Goal: Task Accomplishment & Management: Complete application form

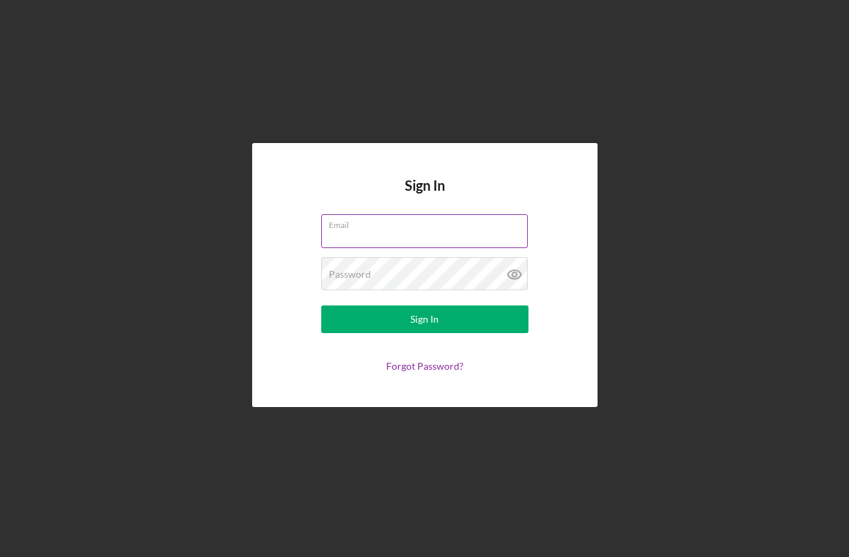
click at [385, 227] on div "Email" at bounding box center [424, 231] width 207 height 35
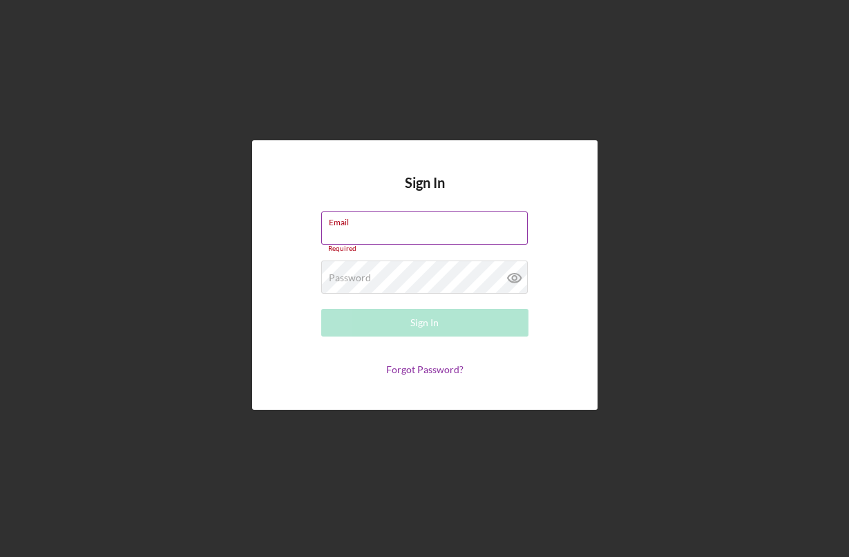
click at [385, 227] on input "Email" at bounding box center [424, 227] width 206 height 33
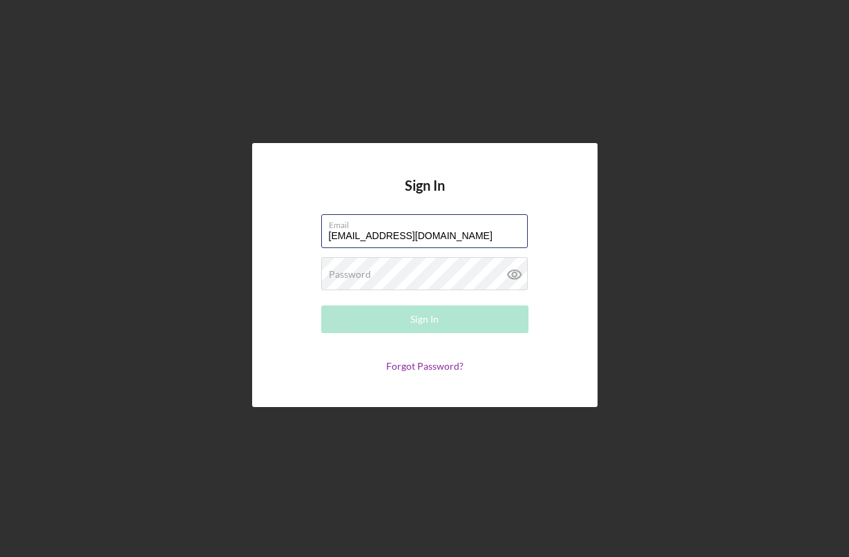
type input "[EMAIL_ADDRESS][DOMAIN_NAME]"
click at [385, 267] on div "Password Required" at bounding box center [424, 274] width 207 height 35
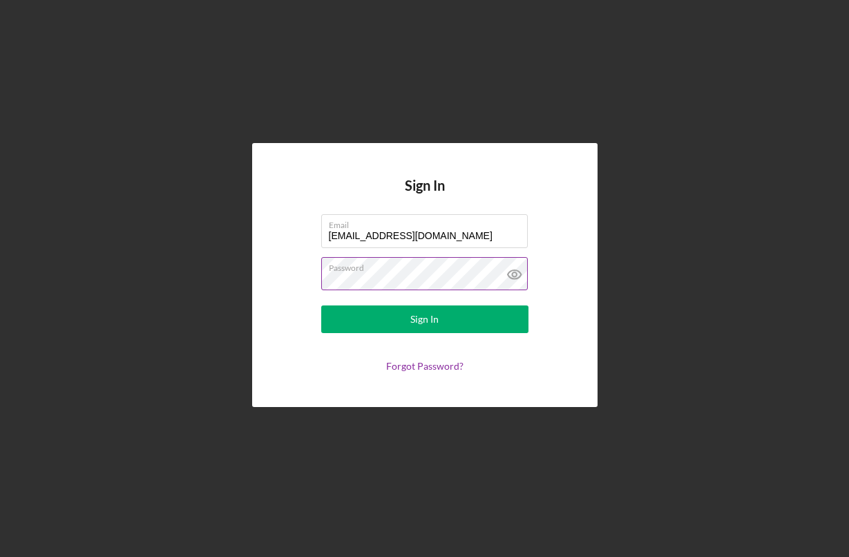
click at [520, 274] on icon at bounding box center [513, 274] width 13 height 9
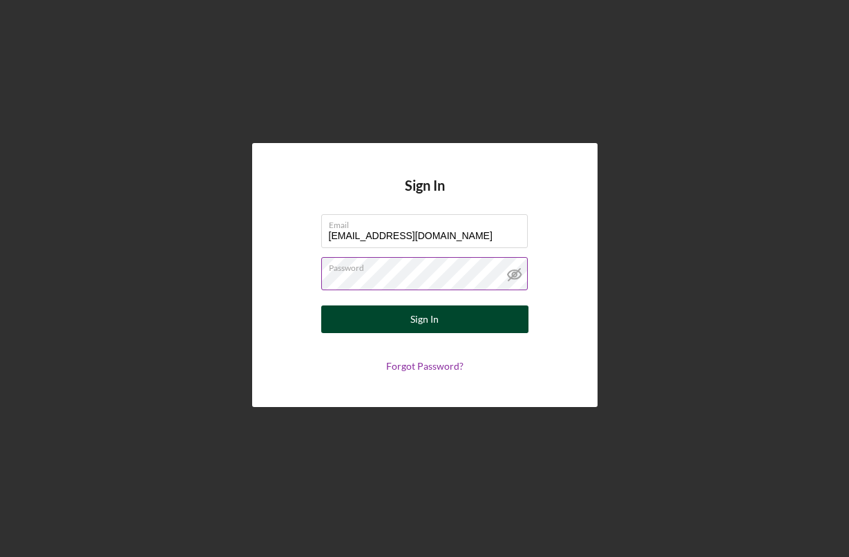
click at [495, 309] on button "Sign In" at bounding box center [424, 319] width 207 height 28
click at [363, 313] on button "Sign In" at bounding box center [424, 319] width 207 height 28
click at [356, 321] on button "Sign In" at bounding box center [424, 319] width 207 height 28
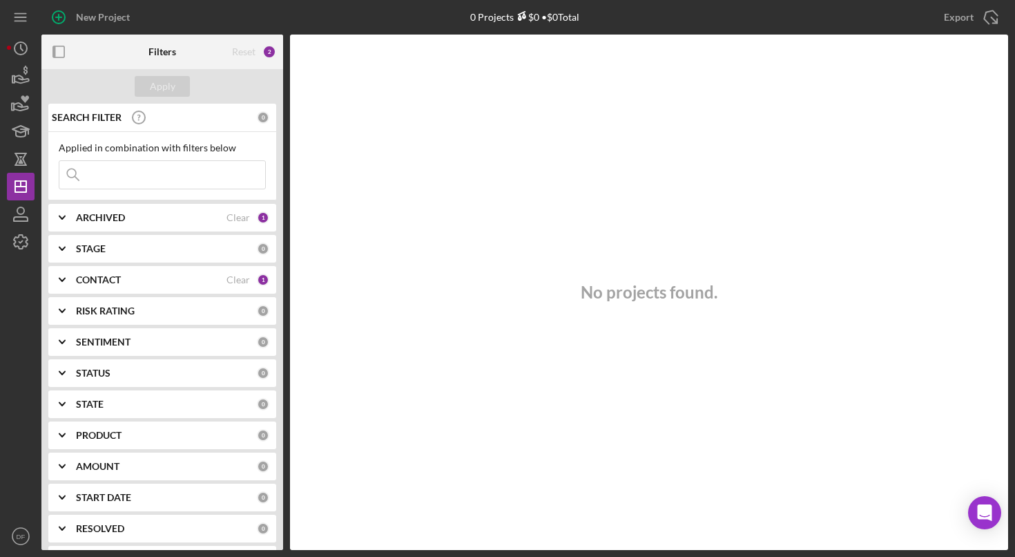
click at [204, 164] on input at bounding box center [162, 175] width 206 height 28
type input "[PERSON_NAME] nails"
click at [237, 119] on div "Clear" at bounding box center [237, 117] width 23 height 11
click at [249, 117] on div "SEARCH FILTER" at bounding box center [152, 117] width 209 height 35
click at [179, 247] on div "STAGE" at bounding box center [166, 248] width 181 height 11
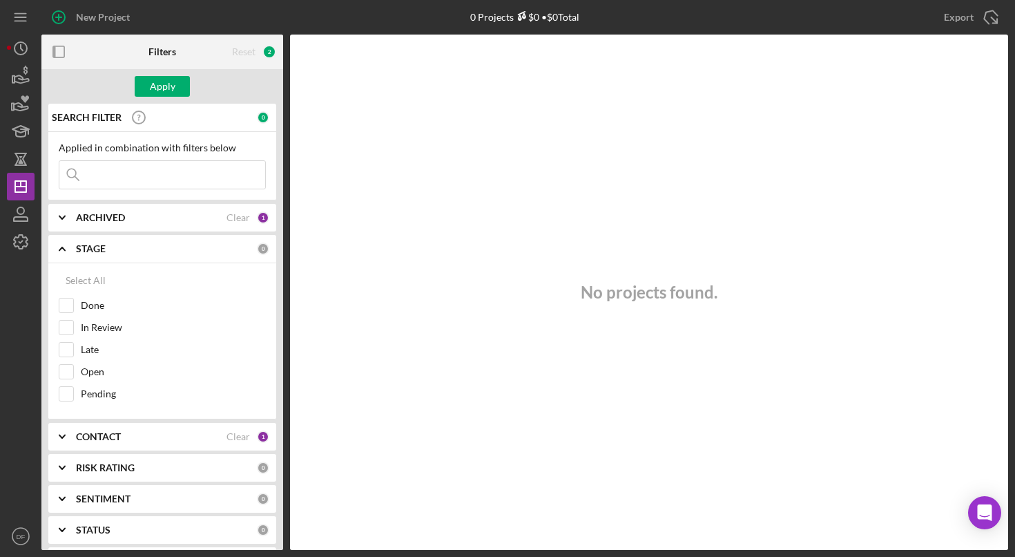
click at [86, 247] on b "STAGE" at bounding box center [91, 248] width 30 height 11
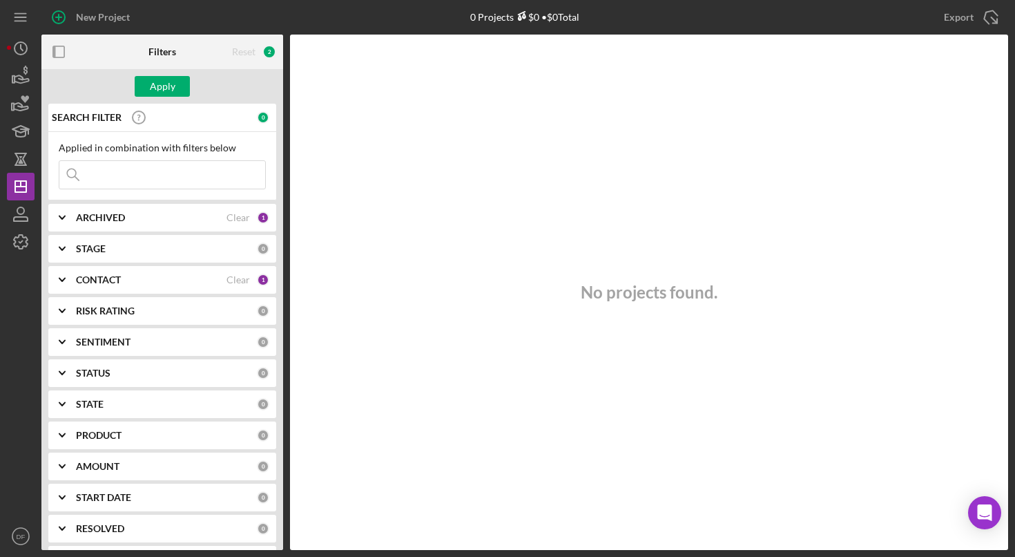
click at [86, 247] on b "STAGE" at bounding box center [91, 248] width 30 height 11
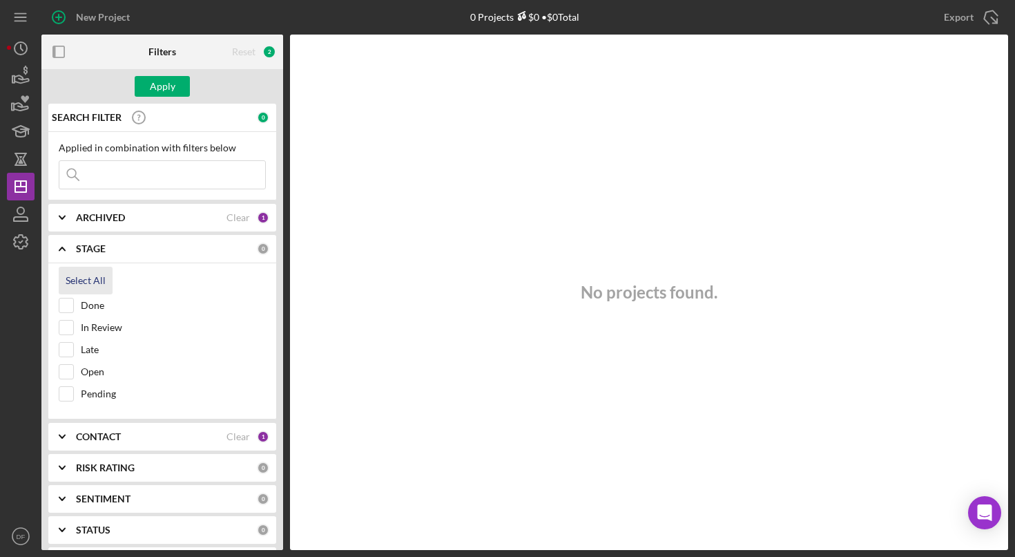
click at [86, 279] on div "Select All" at bounding box center [86, 281] width 40 height 28
checkbox input "true"
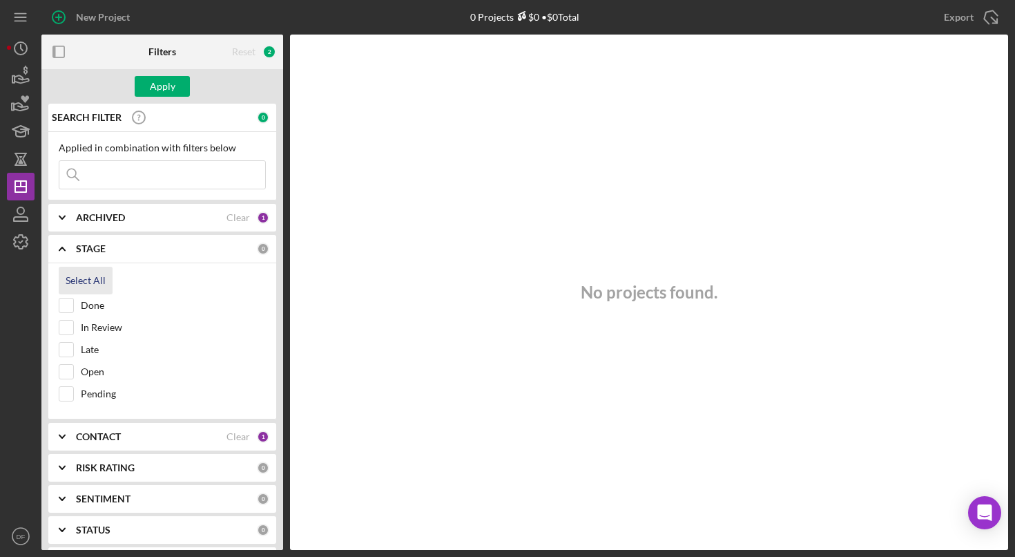
checkbox input "true"
click at [86, 241] on div "STAGE Clear 5" at bounding box center [172, 249] width 193 height 28
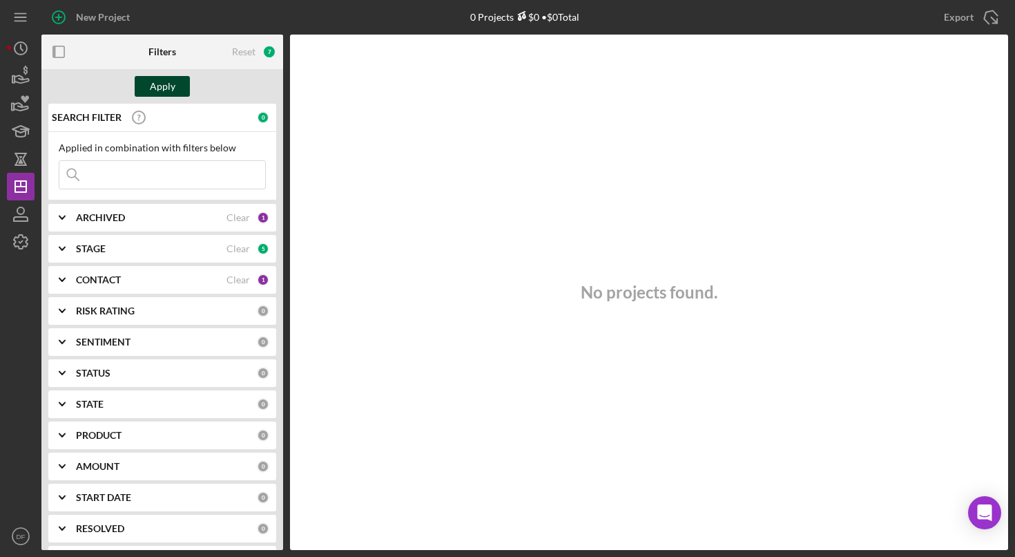
click at [159, 84] on div "Apply" at bounding box center [163, 86] width 26 height 21
click at [140, 211] on div "ARCHIVED Clear 1" at bounding box center [172, 217] width 193 height 12
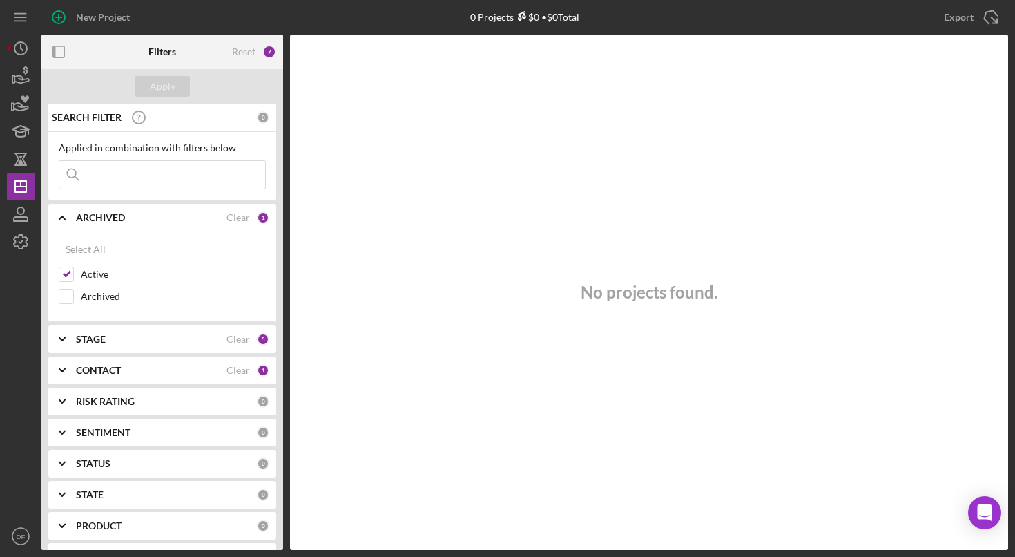
click at [140, 212] on div "ARCHIVED" at bounding box center [151, 217] width 151 height 11
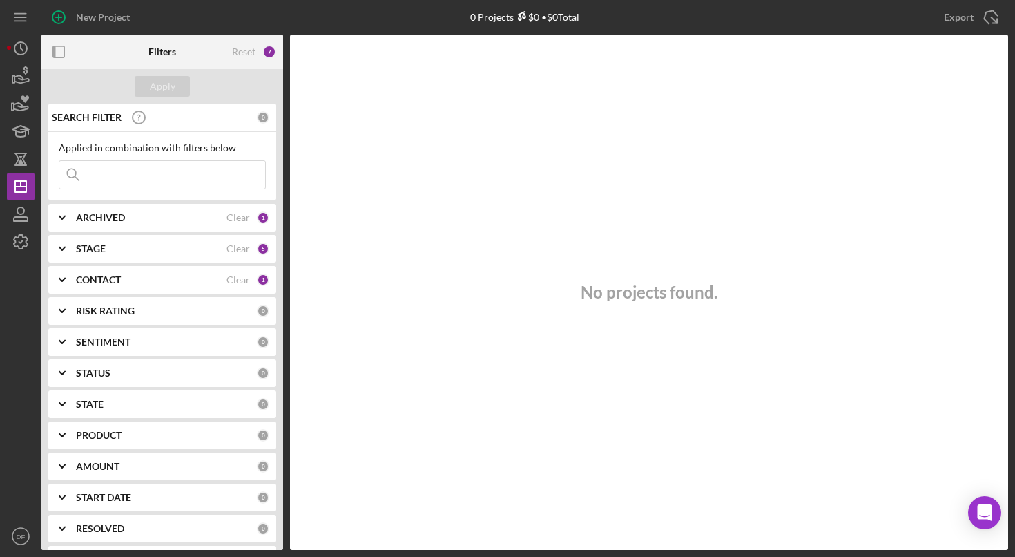
click at [104, 181] on input at bounding box center [162, 175] width 206 height 28
click at [28, 73] on icon "button" at bounding box center [20, 76] width 35 height 35
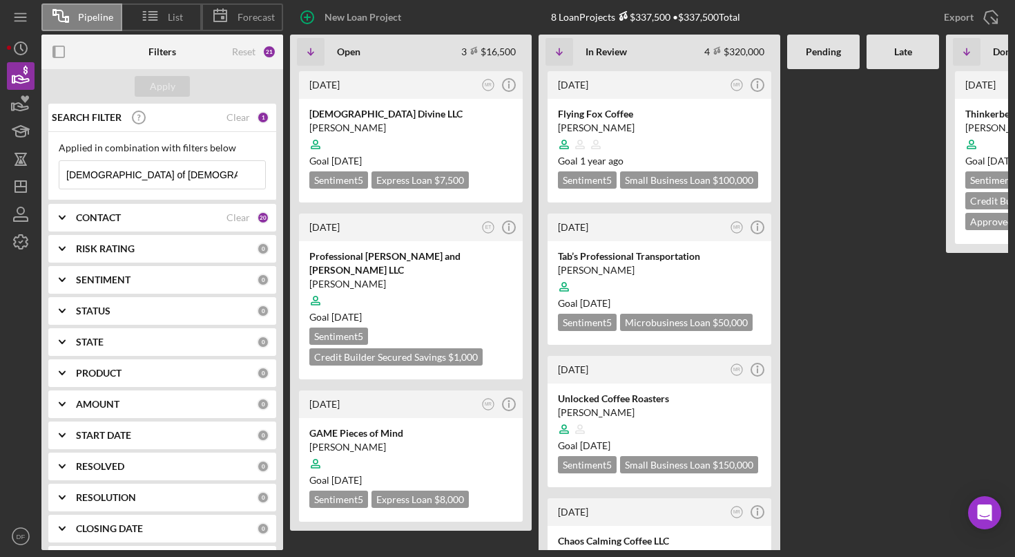
click at [164, 161] on input "church of god unchanged" at bounding box center [162, 175] width 206 height 28
click at [164, 171] on input "church of god unchanged" at bounding box center [162, 175] width 206 height 28
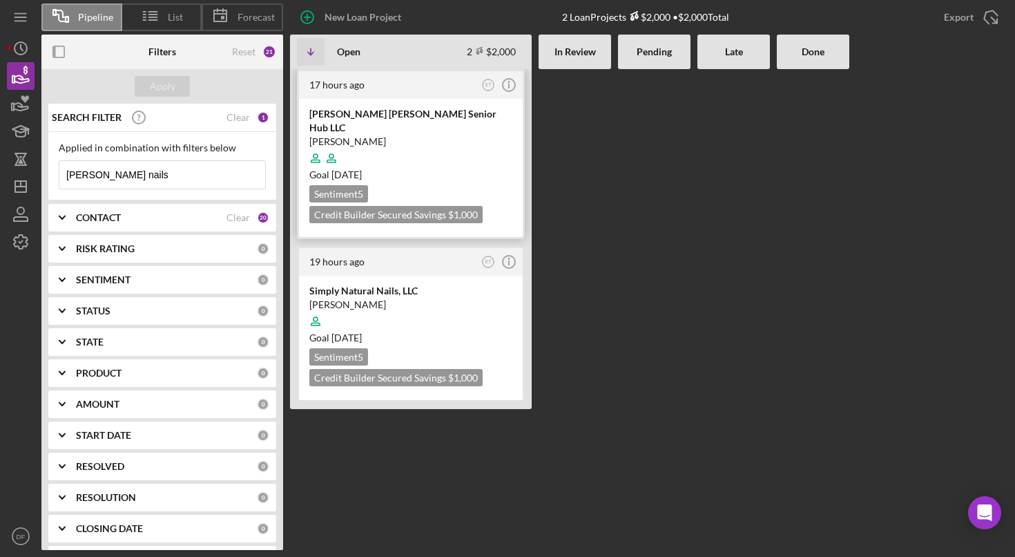
type input "[PERSON_NAME] nails"
click at [370, 116] on div "[PERSON_NAME] [PERSON_NAME] Senior Hub LLC" at bounding box center [410, 121] width 203 height 28
click at [446, 145] on div at bounding box center [410, 158] width 203 height 26
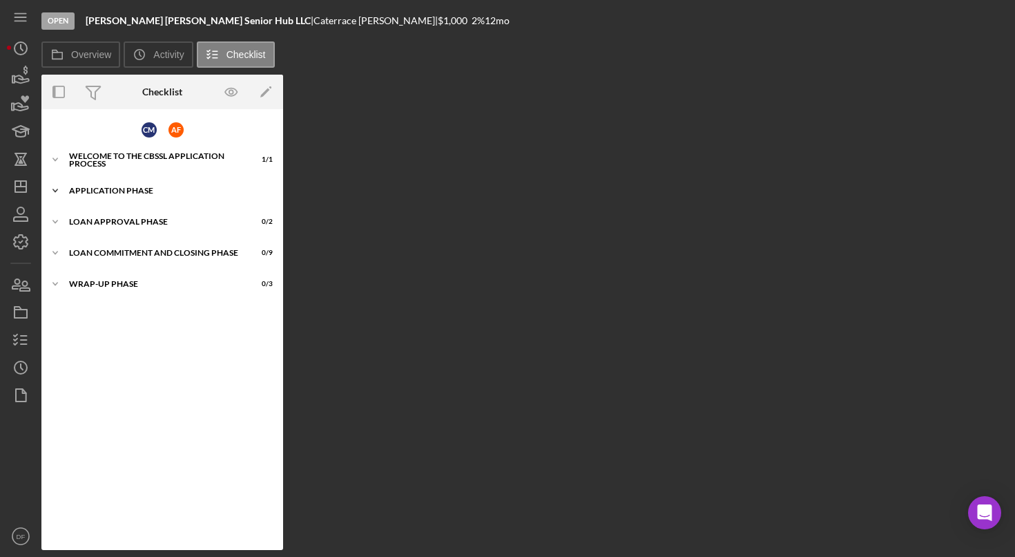
click at [162, 194] on div "Application Phase" at bounding box center [167, 190] width 197 height 8
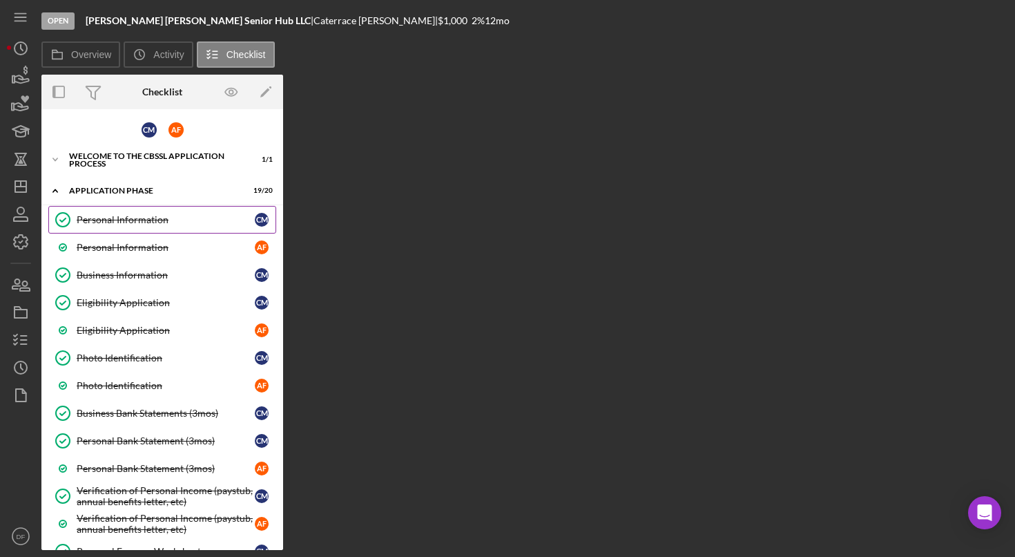
click at [135, 221] on div "Personal Information" at bounding box center [166, 219] width 178 height 11
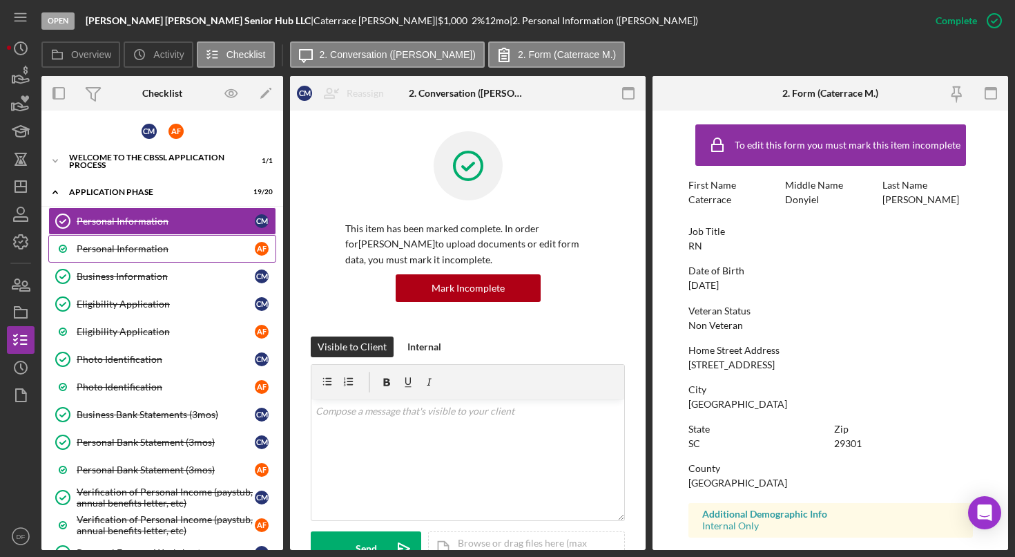
click at [131, 252] on div "Personal Information" at bounding box center [166, 248] width 178 height 11
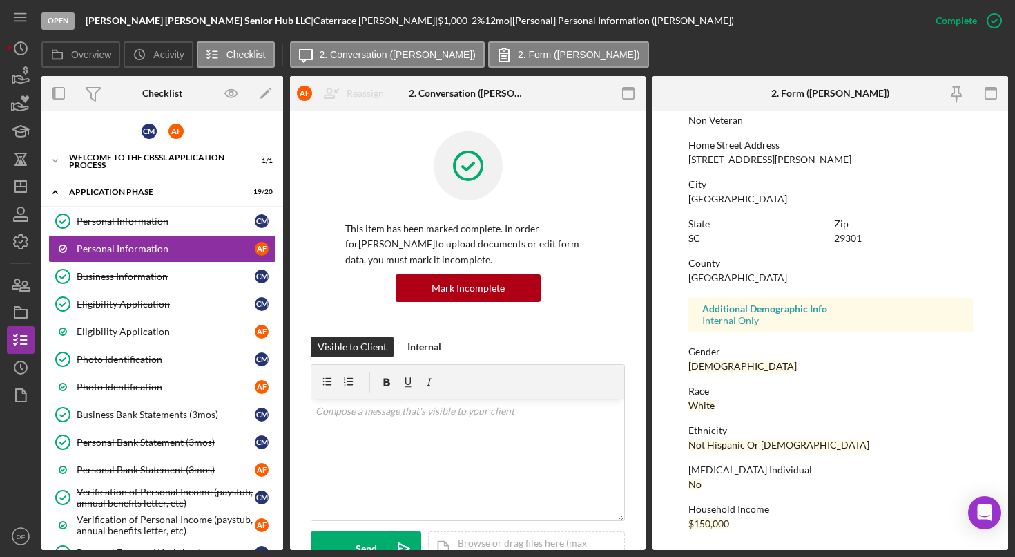
scroll to position [204, 0]
click at [198, 276] on div "Business Information" at bounding box center [166, 276] width 178 height 11
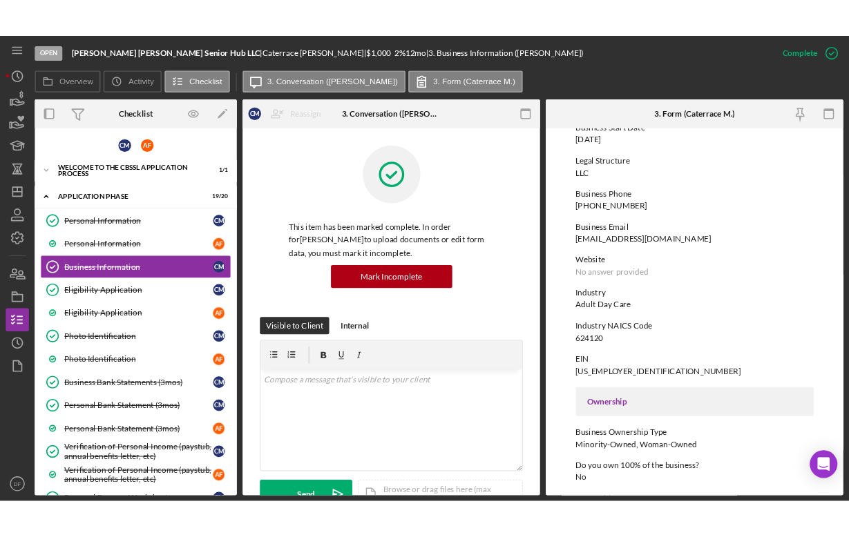
scroll to position [160, 0]
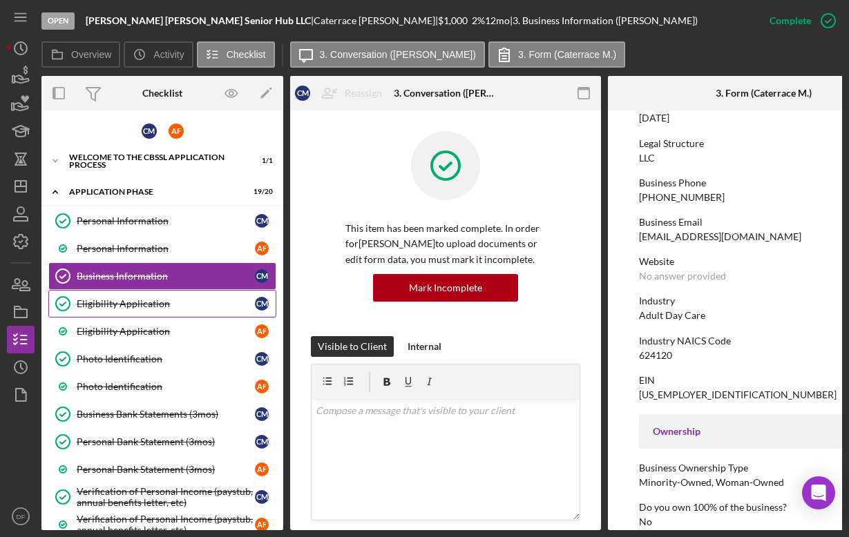
click at [140, 311] on link "Eligibility Application Eligibility Application C M" at bounding box center [162, 304] width 228 height 28
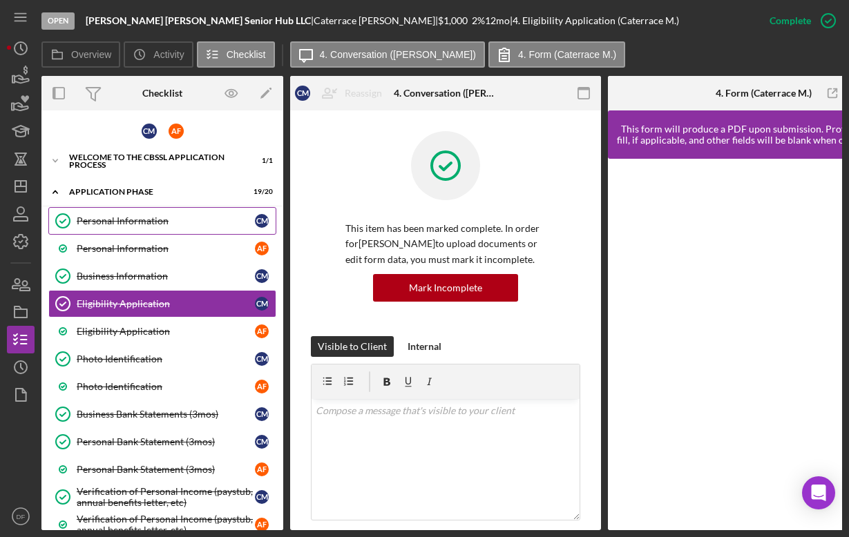
click at [142, 218] on div "Personal Information" at bounding box center [166, 220] width 178 height 11
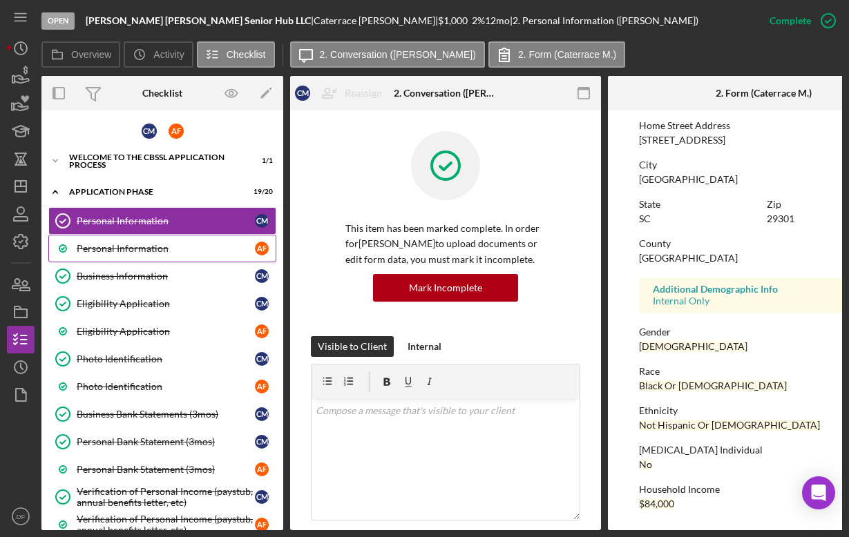
click at [170, 242] on link "Personal Information A F" at bounding box center [162, 249] width 228 height 28
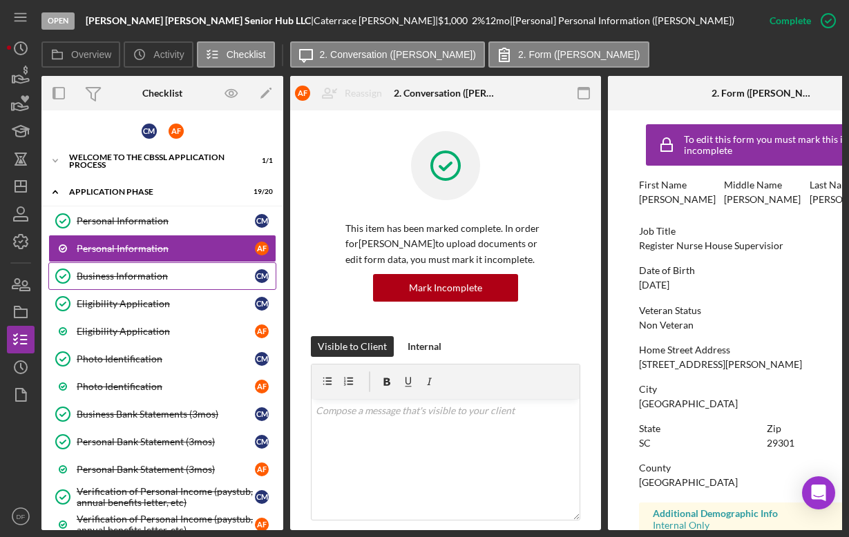
click at [187, 279] on div "Business Information" at bounding box center [166, 276] width 178 height 11
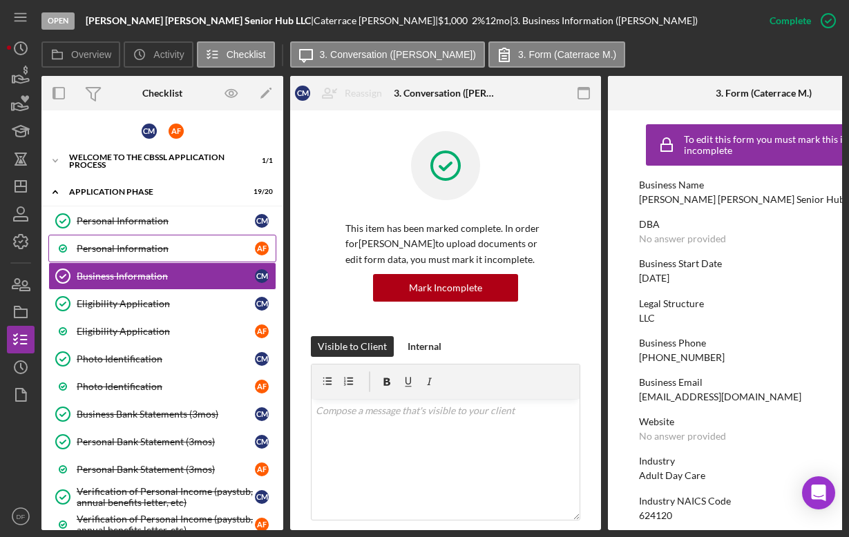
click at [222, 245] on div "Personal Information" at bounding box center [166, 248] width 178 height 11
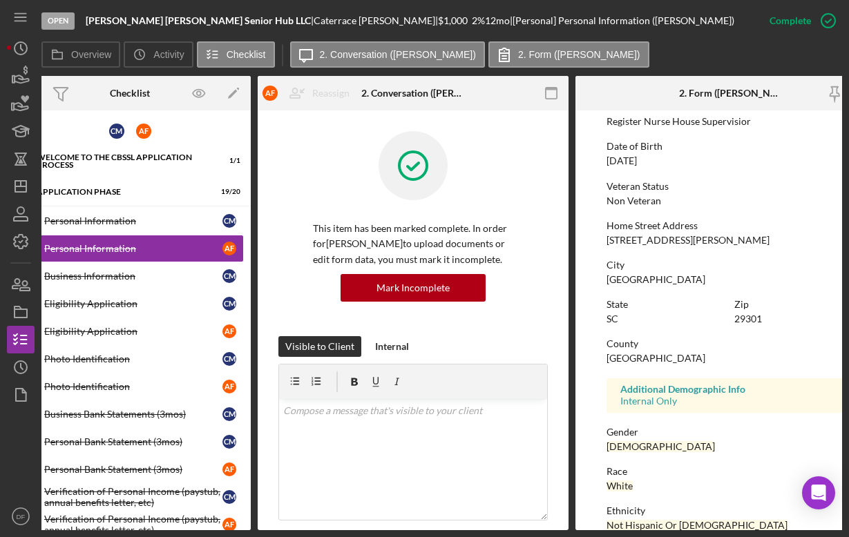
scroll to position [149, 0]
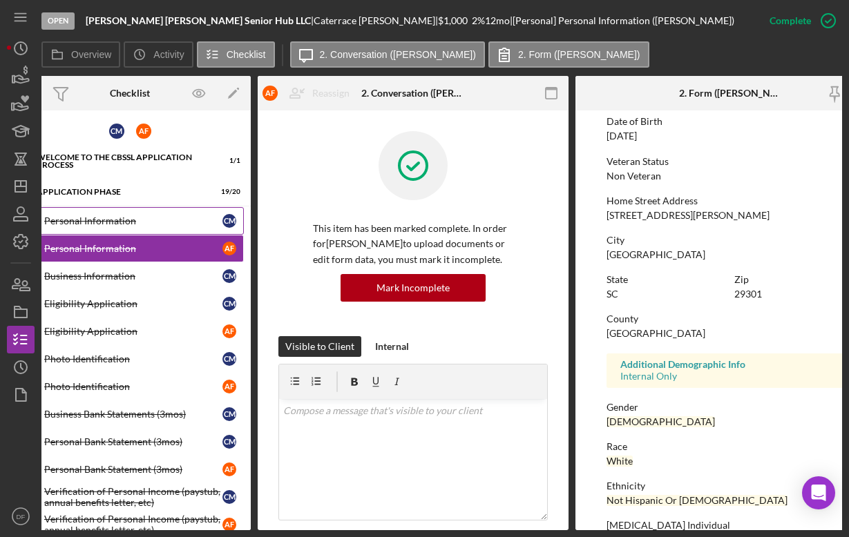
click at [157, 207] on link "Personal Information Personal Information C M" at bounding box center [130, 221] width 228 height 28
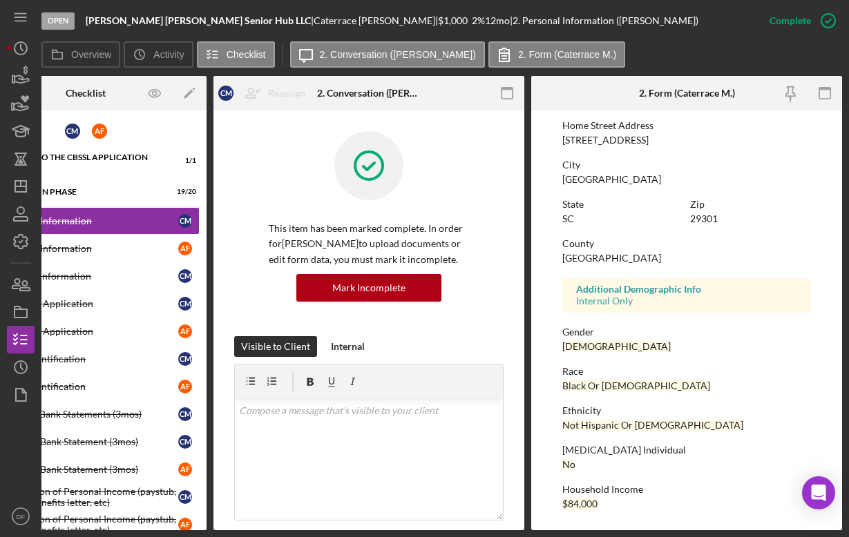
scroll to position [227, 0]
click at [140, 253] on div "Personal Information" at bounding box center [89, 248] width 178 height 11
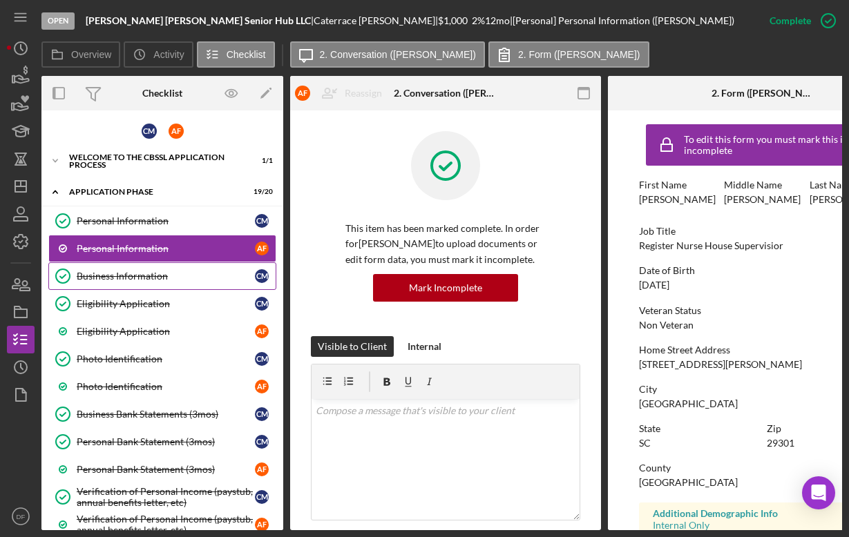
click at [183, 280] on div "Business Information" at bounding box center [166, 276] width 178 height 11
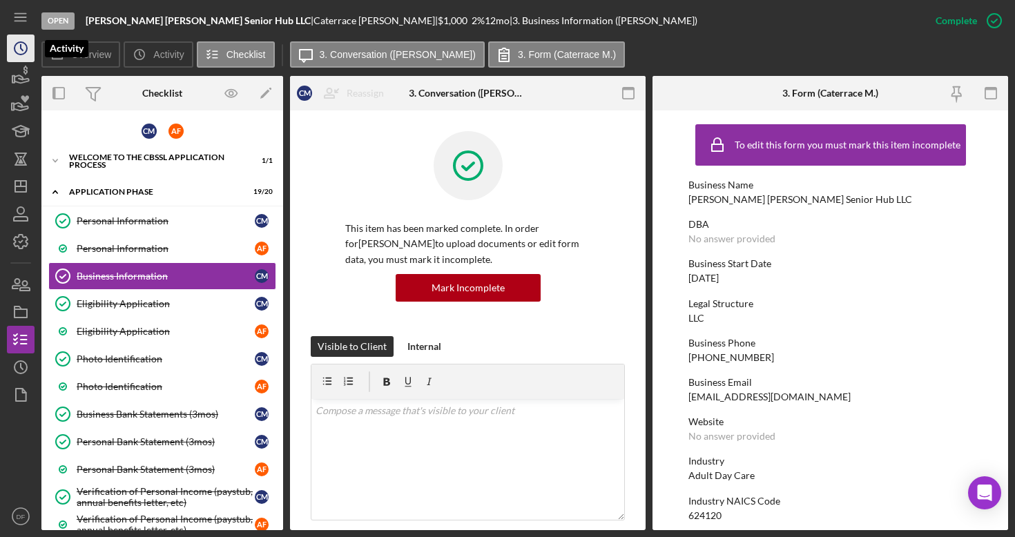
click at [15, 59] on icon "Icon/History" at bounding box center [20, 48] width 35 height 35
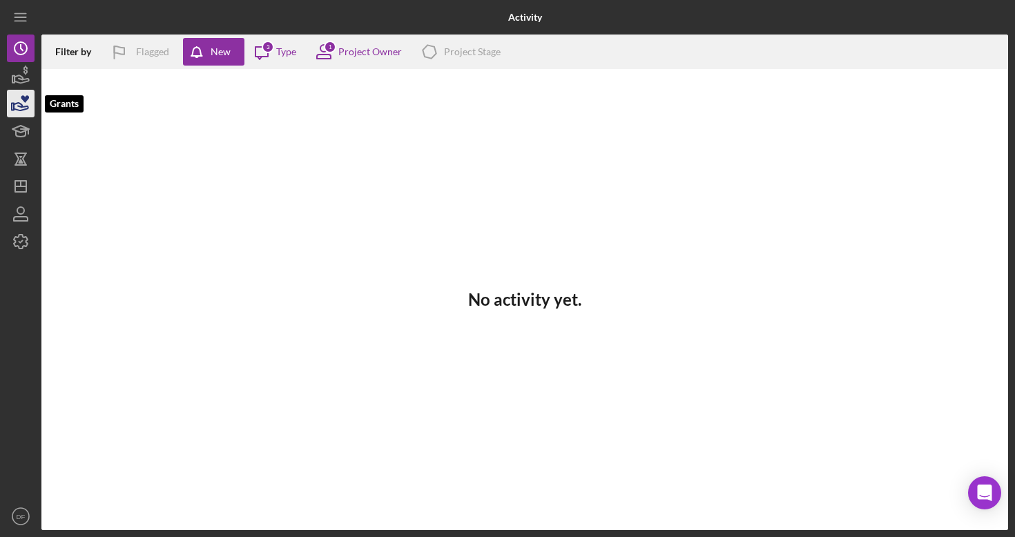
click at [22, 106] on icon "button" at bounding box center [21, 107] width 15 height 8
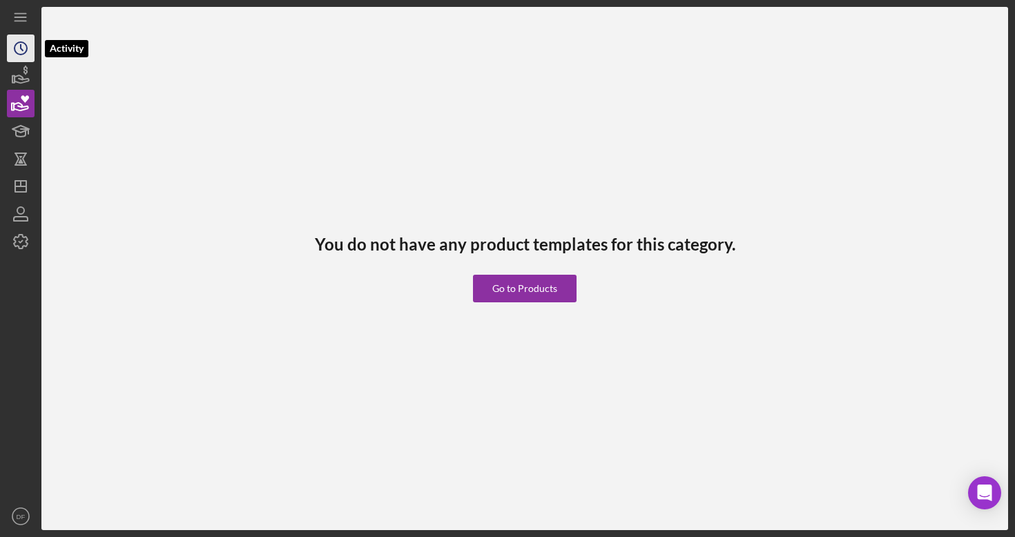
click at [26, 51] on circle "button" at bounding box center [21, 48] width 12 height 12
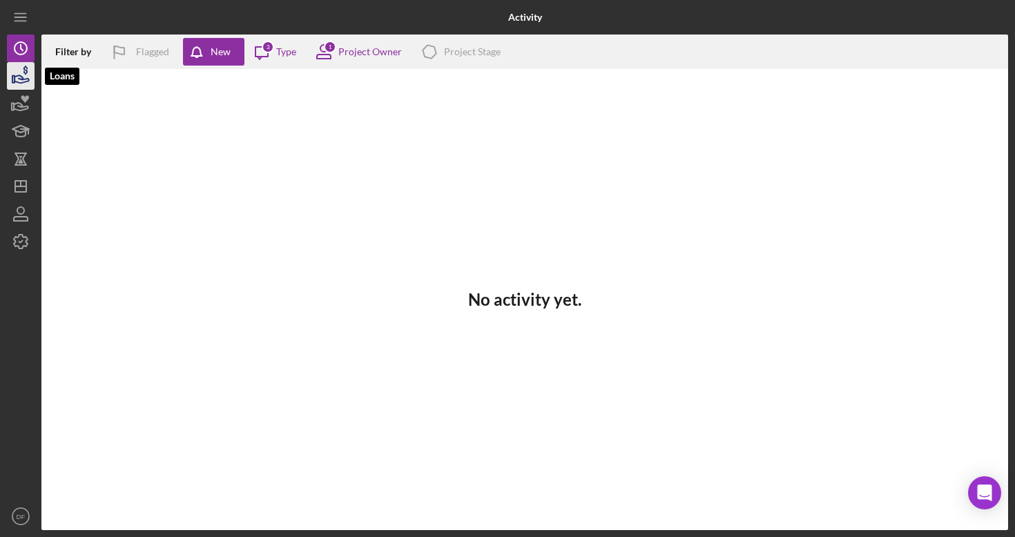
click at [20, 86] on icon "button" at bounding box center [20, 76] width 35 height 35
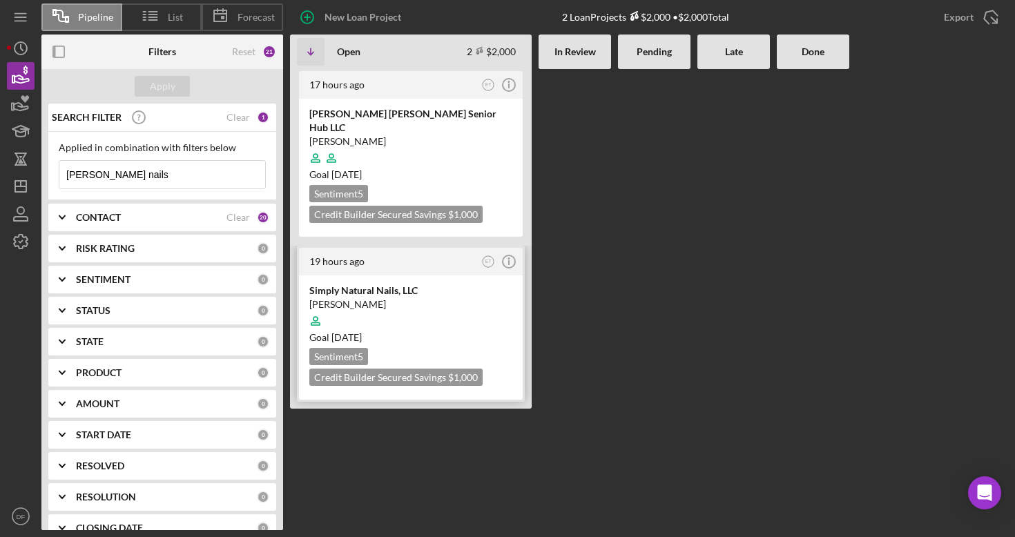
click at [417, 308] on div at bounding box center [410, 321] width 203 height 26
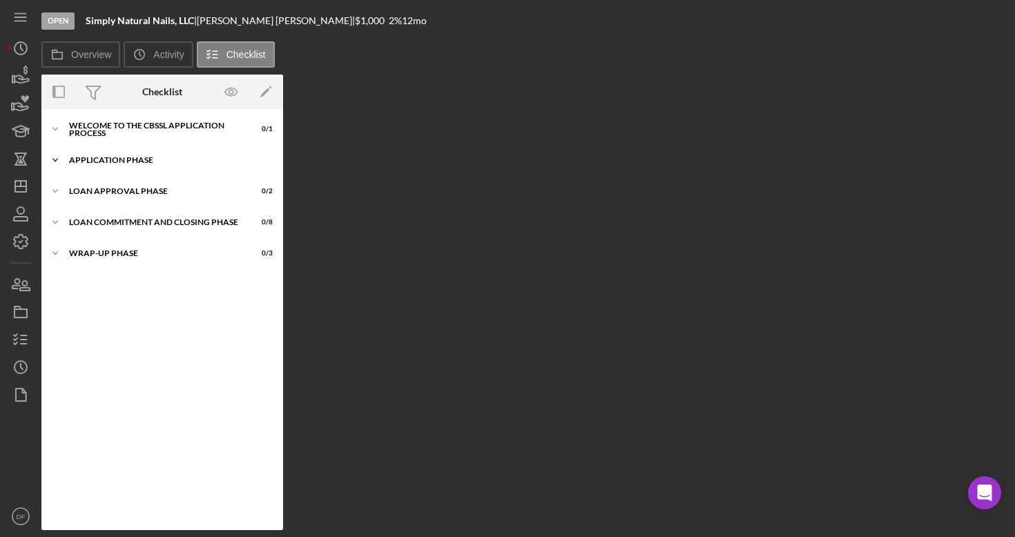
click at [115, 154] on div "Icon/Expander Application Phase 13 / 13" at bounding box center [162, 160] width 242 height 28
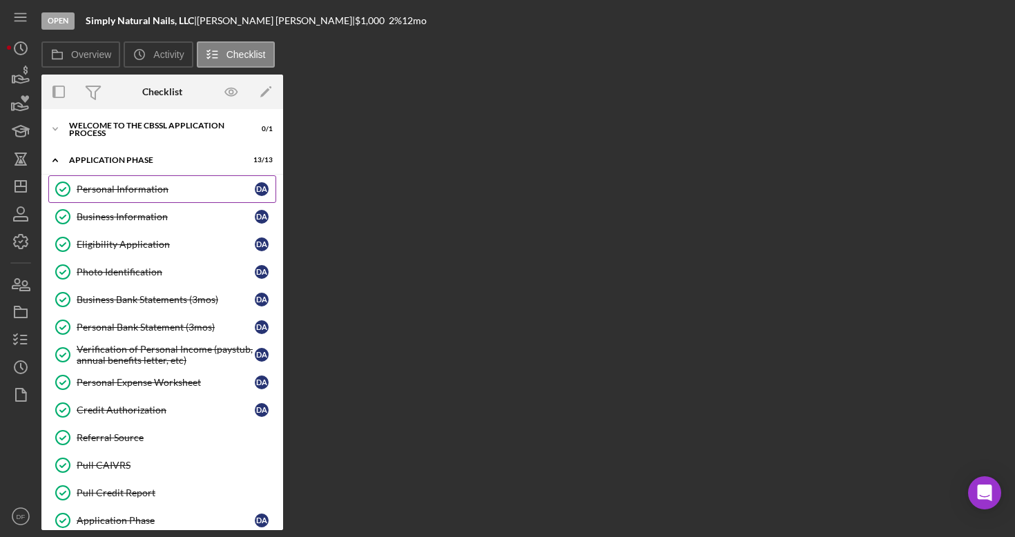
click at [124, 193] on div "Personal Information" at bounding box center [166, 189] width 178 height 11
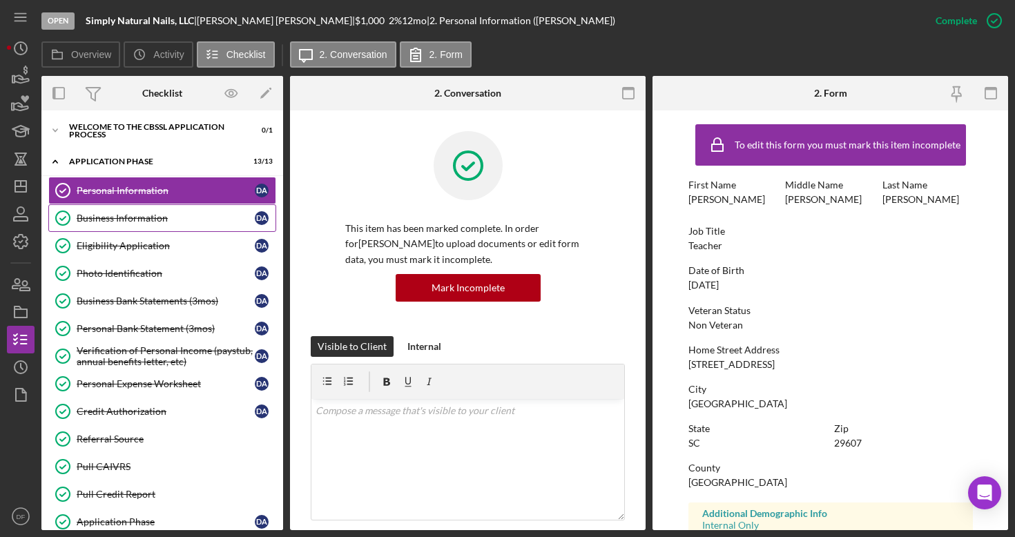
click at [172, 212] on link "Business Information Business Information D A" at bounding box center [162, 218] width 228 height 28
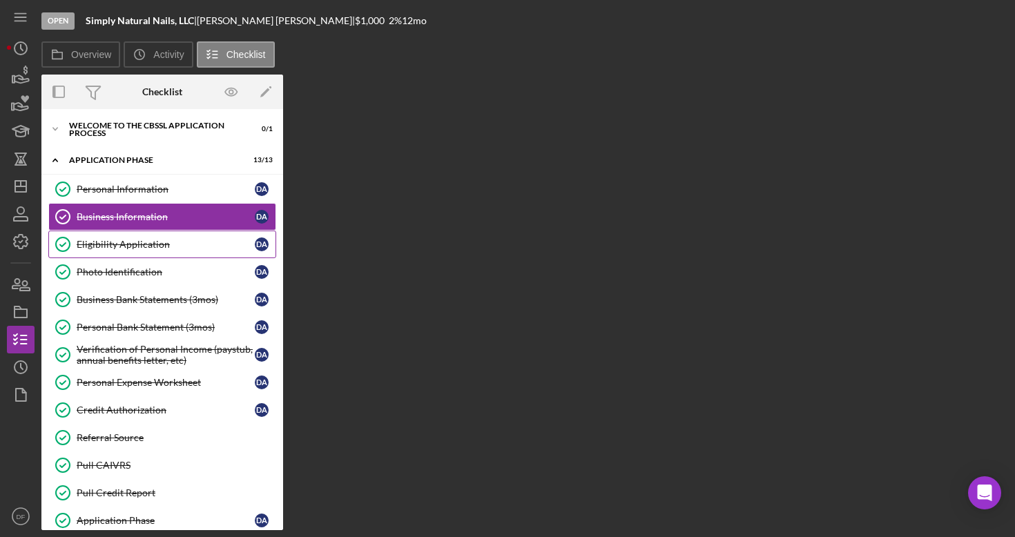
click at [186, 242] on div "Eligibility Application" at bounding box center [166, 244] width 178 height 11
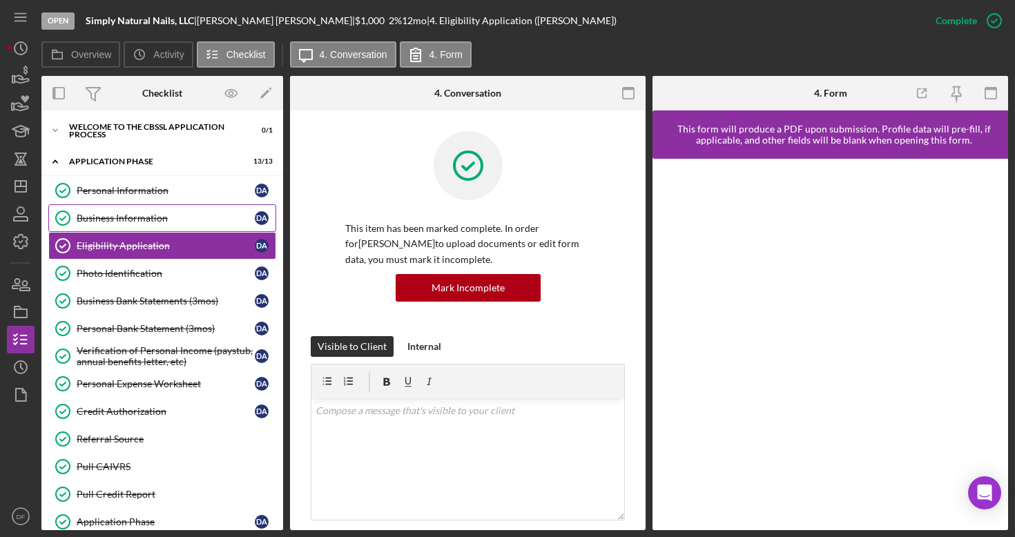
click at [189, 222] on div "Business Information" at bounding box center [166, 218] width 178 height 11
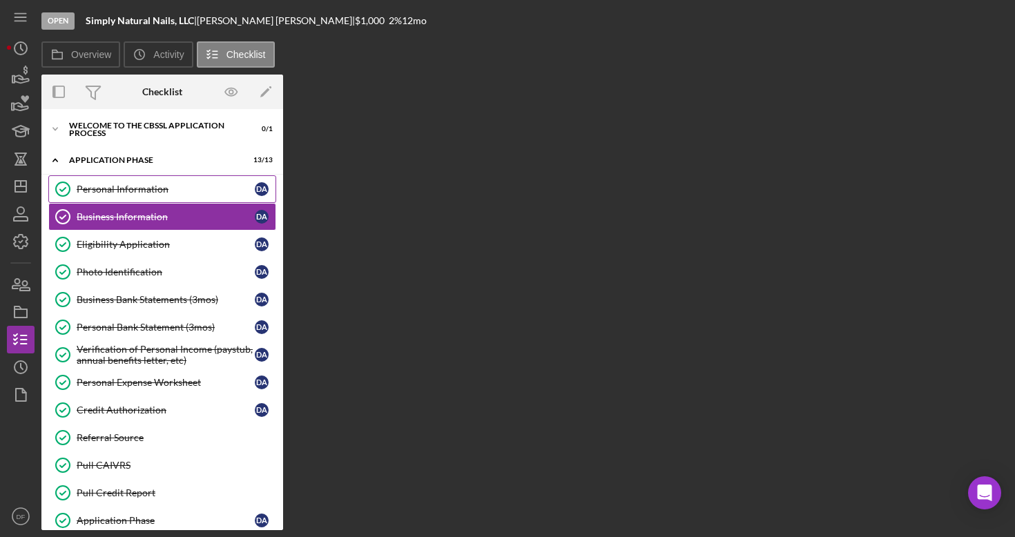
click at [177, 190] on div "Personal Information" at bounding box center [166, 189] width 178 height 11
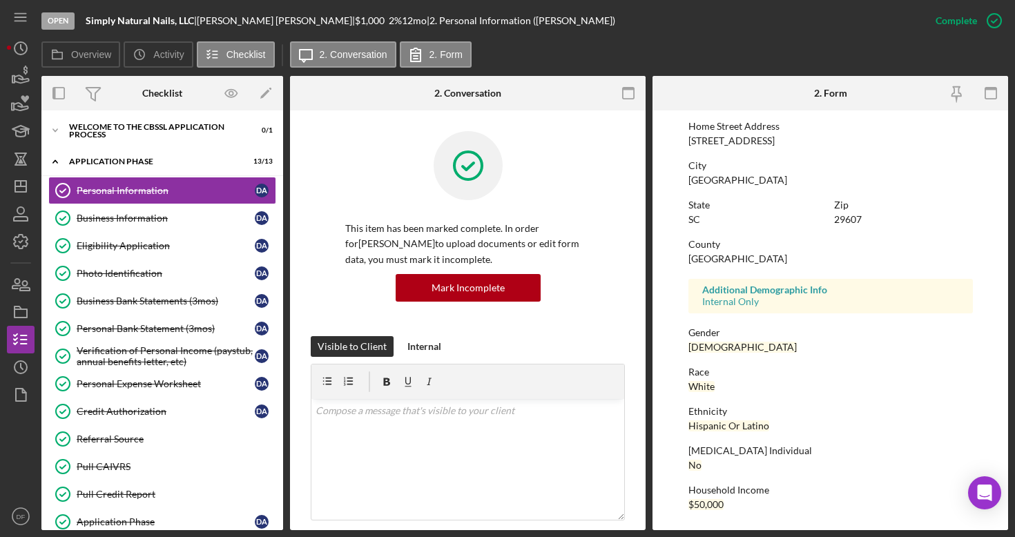
scroll to position [223, 0]
click at [150, 217] on div "Business Information" at bounding box center [166, 218] width 178 height 11
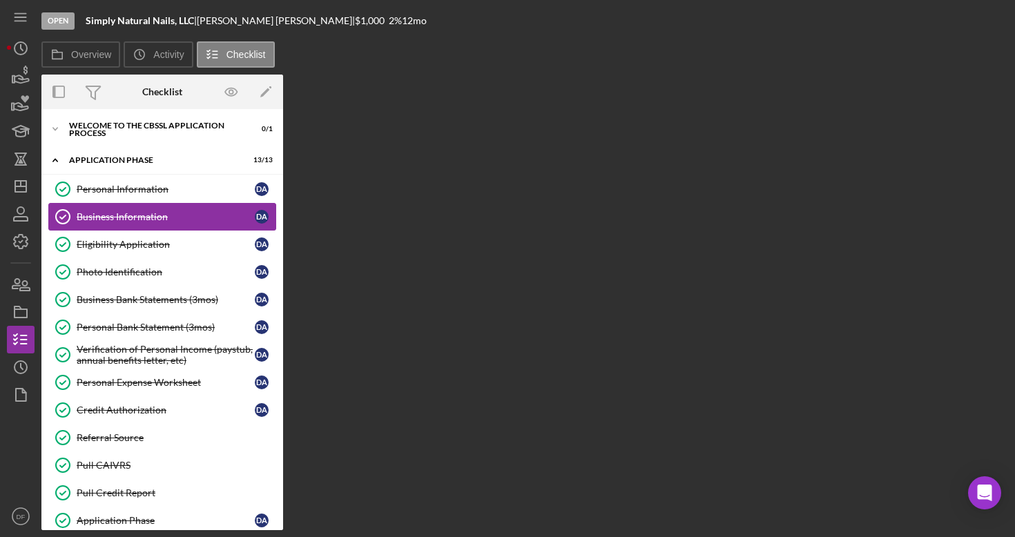
click at [204, 209] on link "Business Information Business Information D A" at bounding box center [162, 217] width 228 height 28
click at [206, 233] on link "Eligibility Application Eligibility Application D A" at bounding box center [162, 245] width 228 height 28
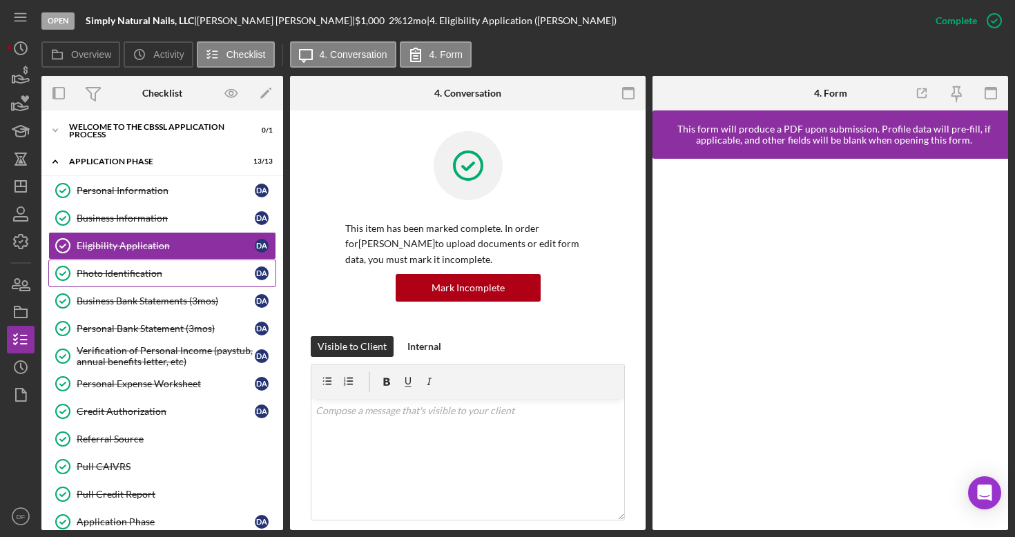
click at [211, 273] on div "Photo Identification" at bounding box center [166, 273] width 178 height 11
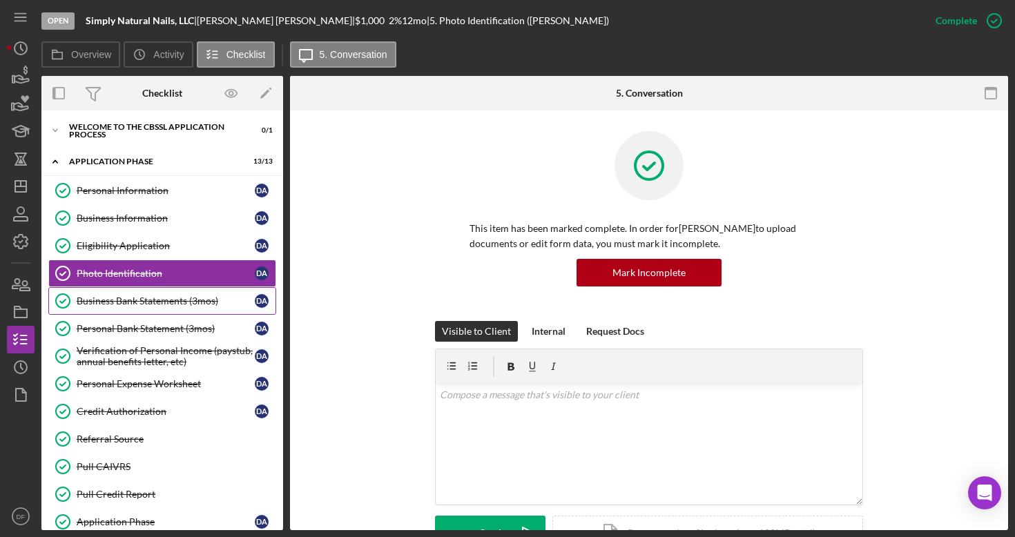
click at [207, 299] on div "Business Bank Statements (3mos)" at bounding box center [166, 301] width 178 height 11
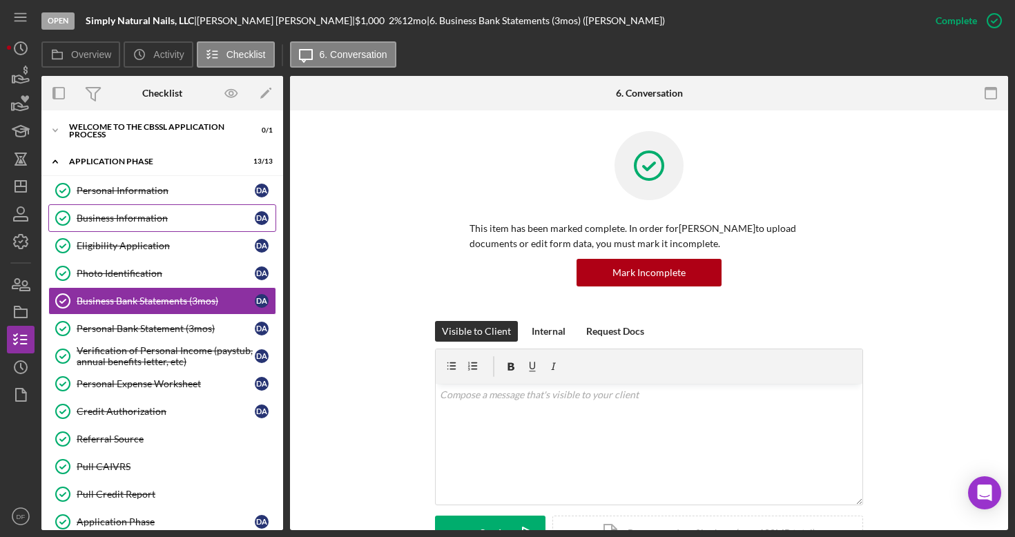
click at [169, 220] on div "Business Information" at bounding box center [166, 218] width 178 height 11
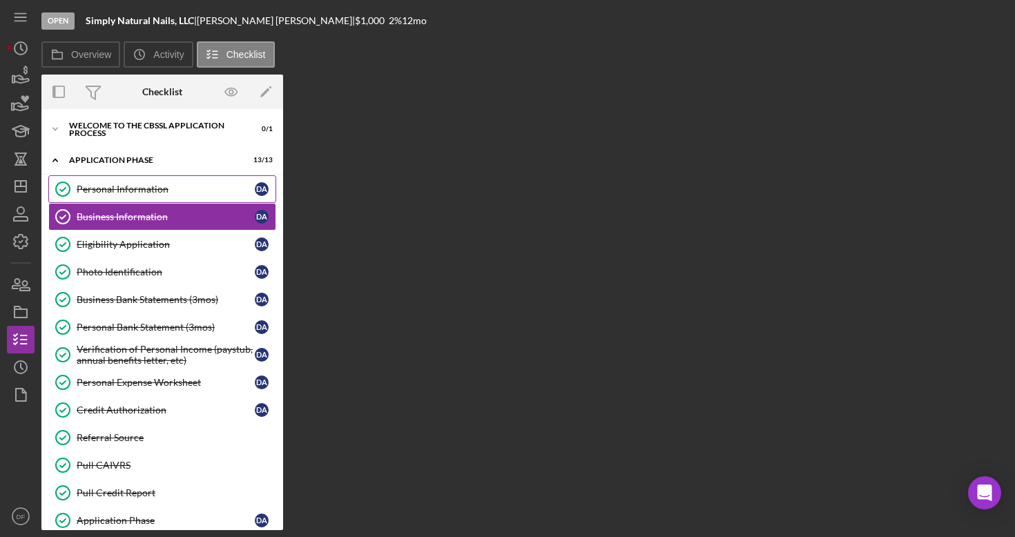
click at [205, 180] on link "Personal Information Personal Information D A" at bounding box center [162, 189] width 228 height 28
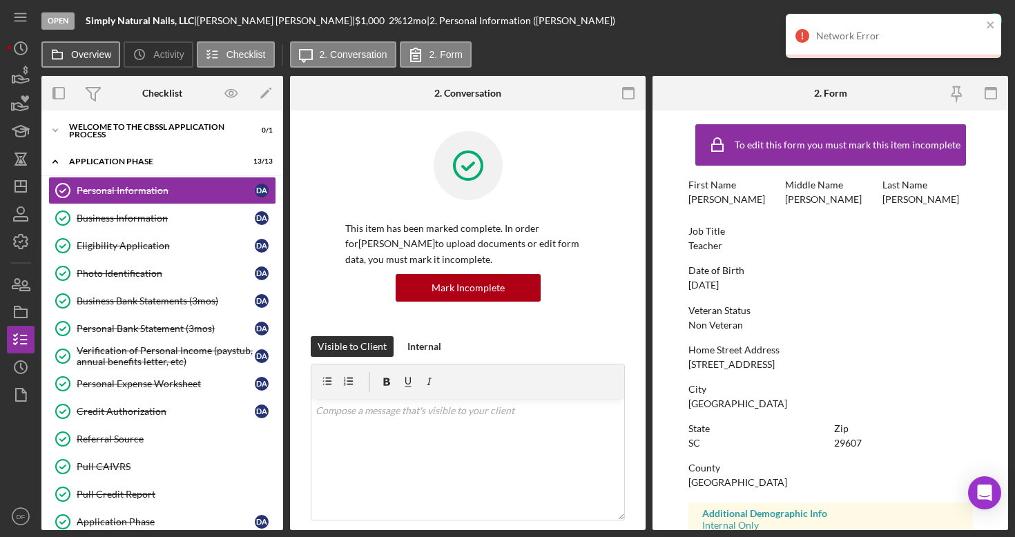
click at [86, 62] on button "Overview" at bounding box center [80, 54] width 79 height 26
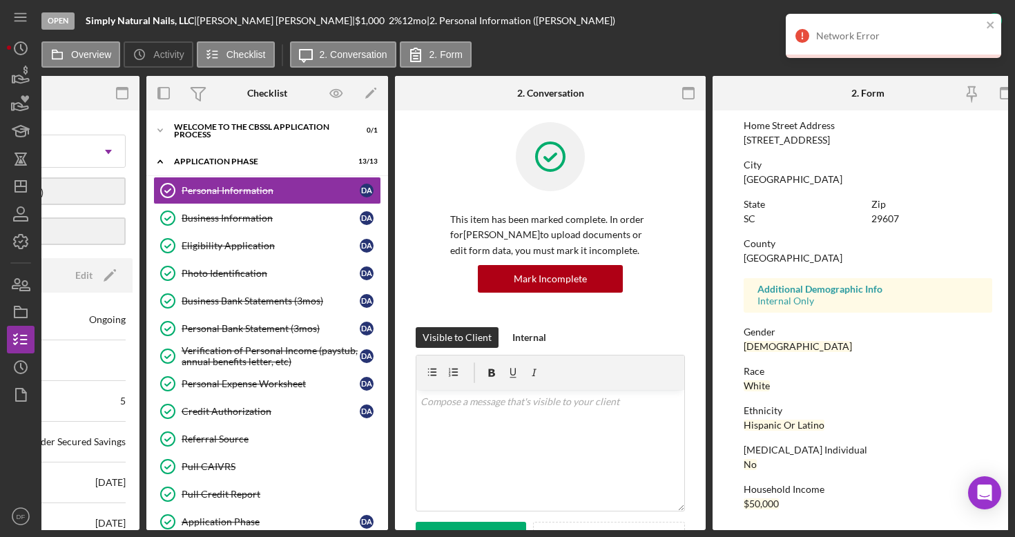
scroll to position [227, 0]
click at [293, 228] on link "Business Information Business Information D A" at bounding box center [267, 218] width 228 height 28
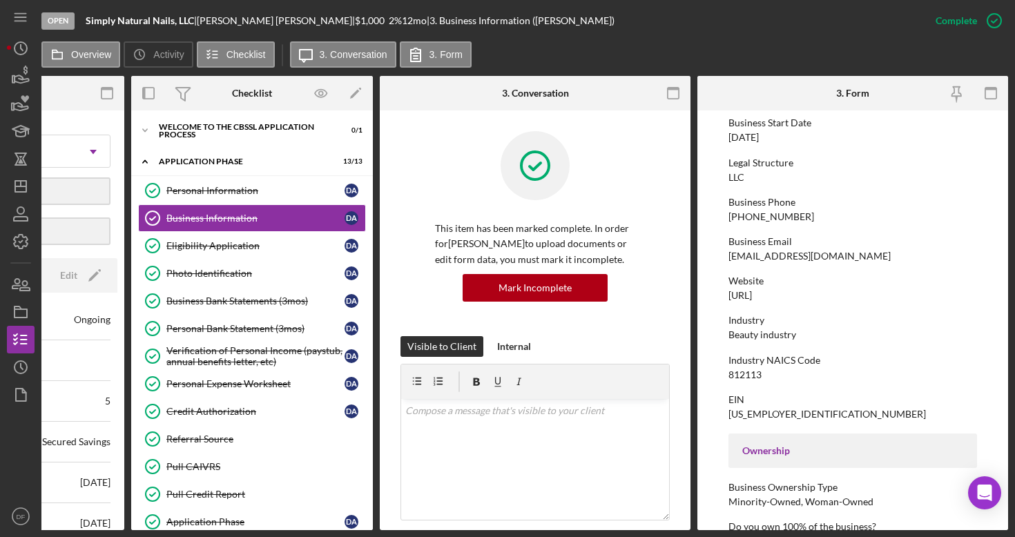
scroll to position [148, 0]
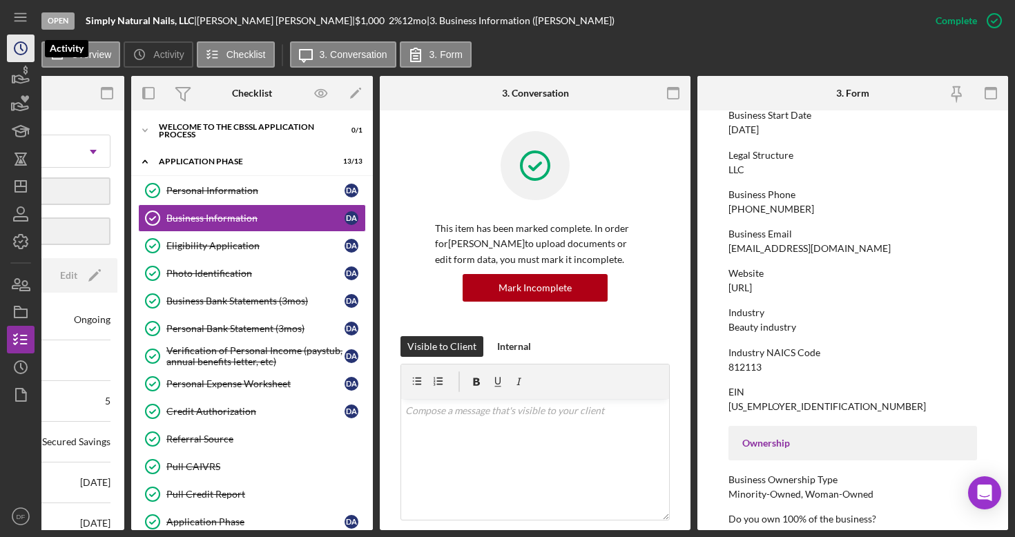
click at [19, 47] on icon "Icon/History" at bounding box center [20, 48] width 35 height 35
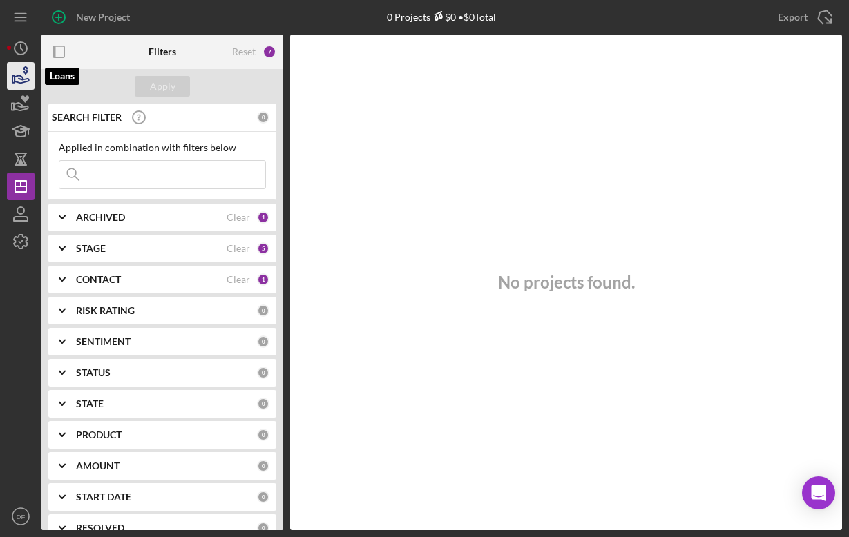
click at [18, 71] on icon "button" at bounding box center [20, 76] width 35 height 35
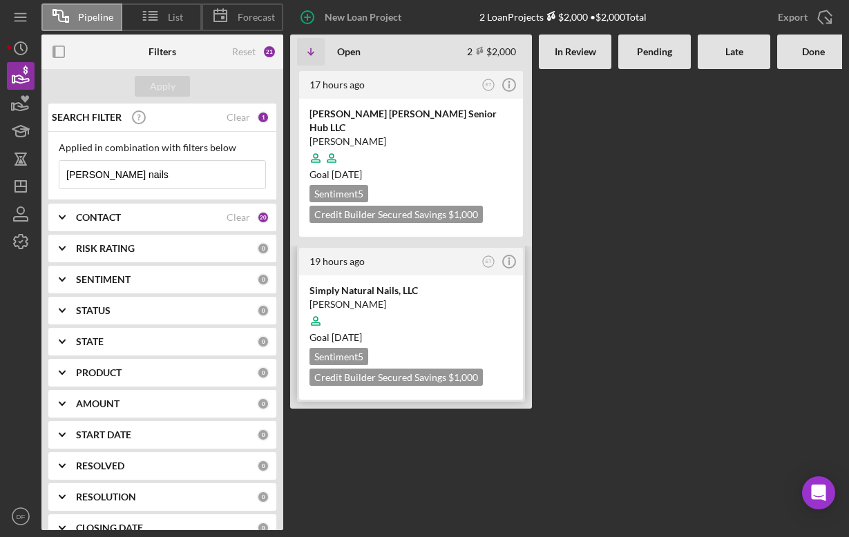
click at [360, 298] on div "[PERSON_NAME]" at bounding box center [410, 305] width 203 height 14
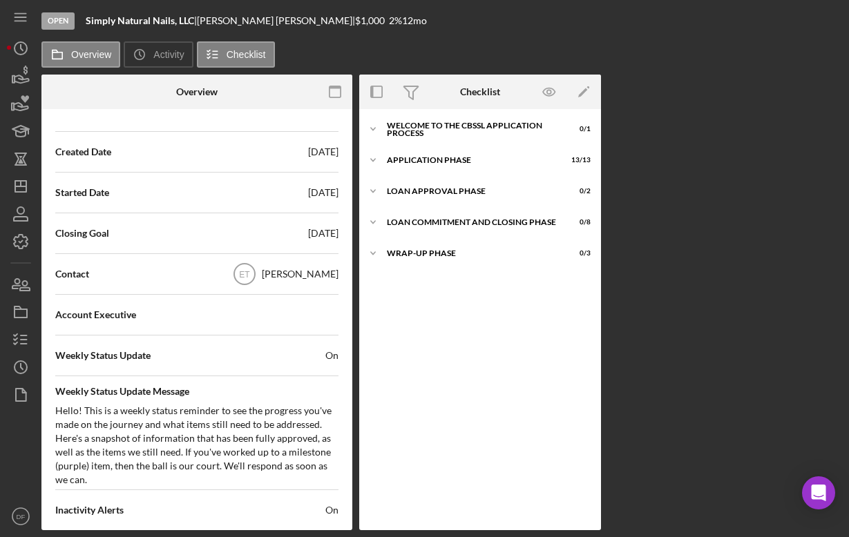
scroll to position [331, 0]
click at [77, 266] on span "Contact" at bounding box center [72, 273] width 34 height 14
click at [250, 272] on text "ET" at bounding box center [244, 274] width 11 height 10
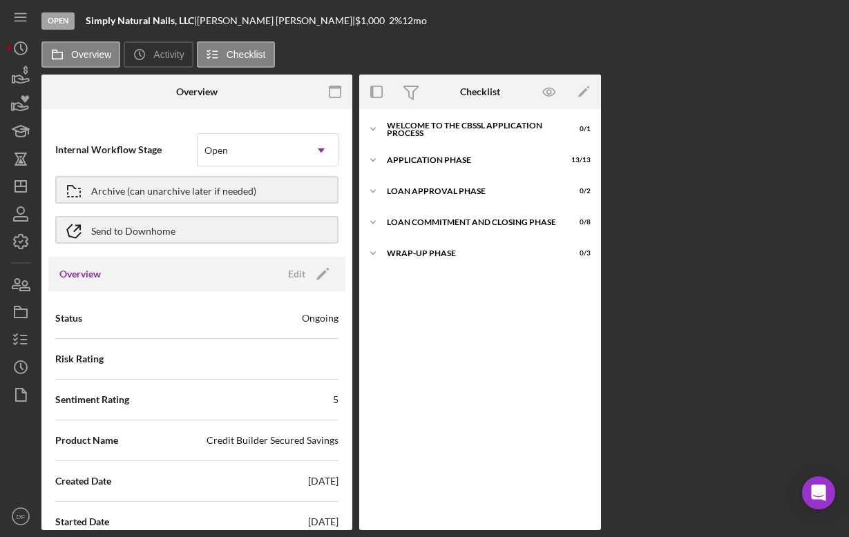
scroll to position [0, 0]
click at [160, 59] on label "Activity" at bounding box center [168, 54] width 30 height 11
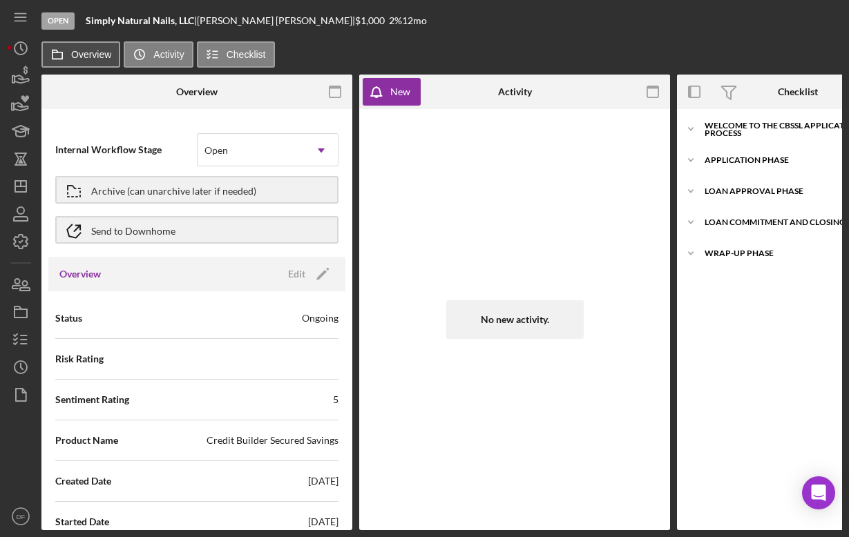
click at [90, 57] on label "Overview" at bounding box center [91, 54] width 40 height 11
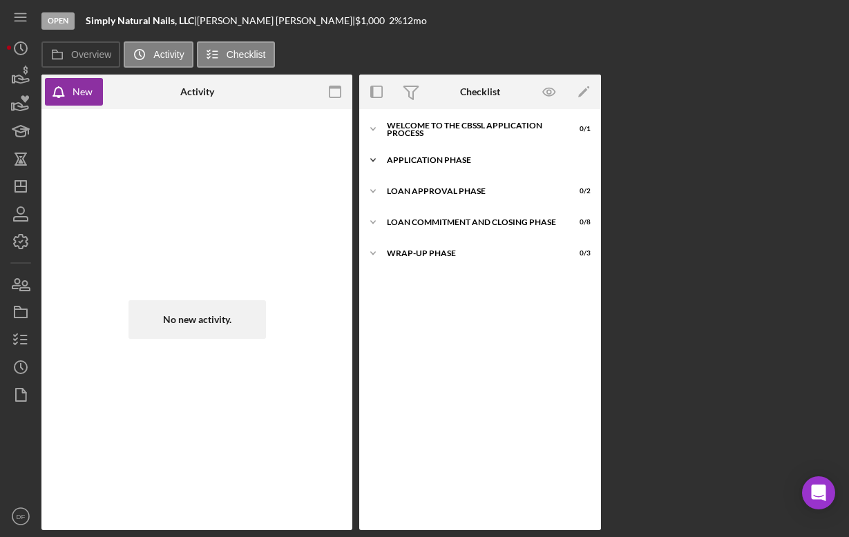
click at [502, 161] on div "Application Phase" at bounding box center [485, 160] width 197 height 8
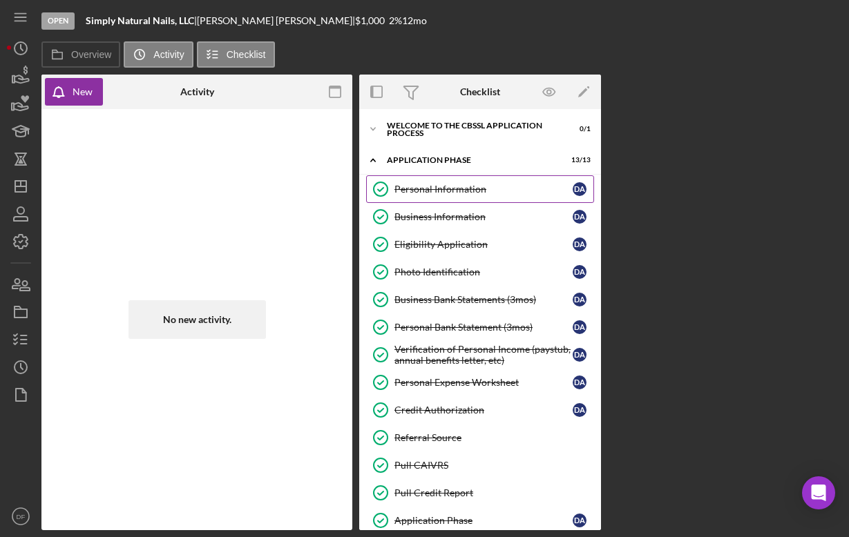
click at [484, 190] on div "Personal Information" at bounding box center [483, 189] width 178 height 11
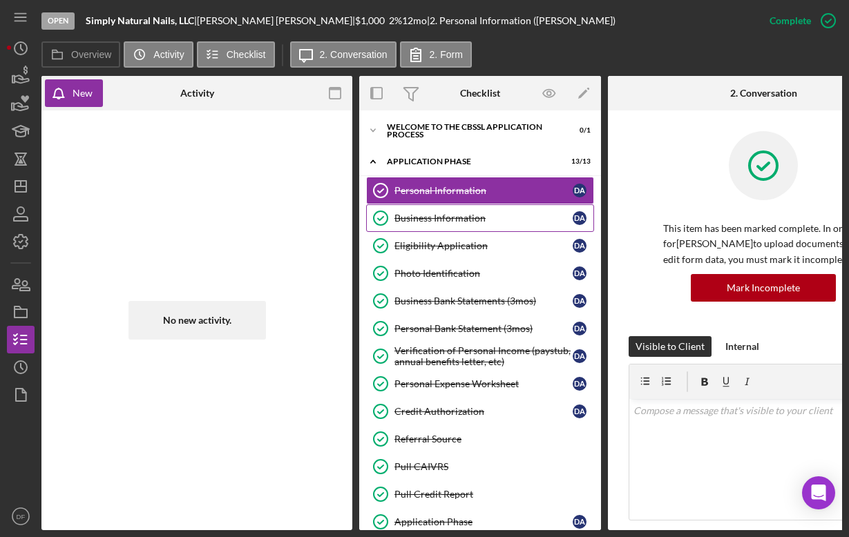
click at [525, 213] on div "Business Information" at bounding box center [483, 218] width 178 height 11
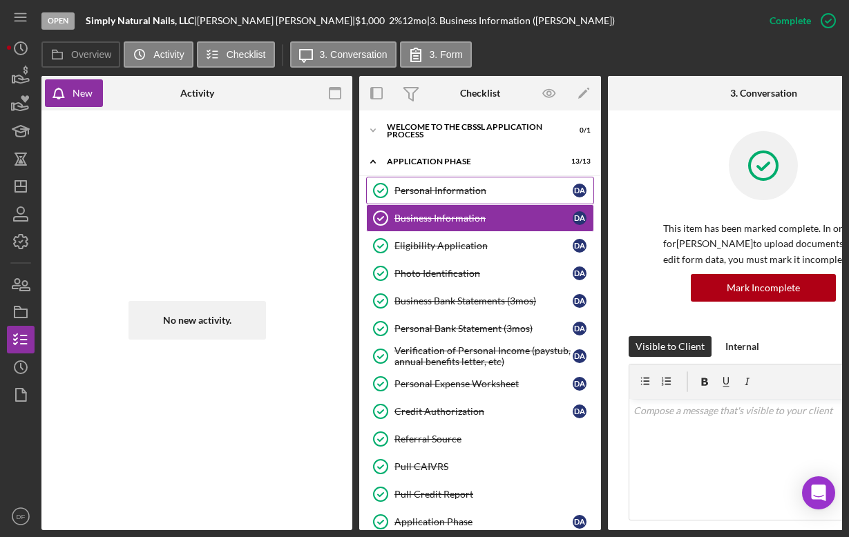
click at [528, 195] on div "Personal Information" at bounding box center [483, 190] width 178 height 11
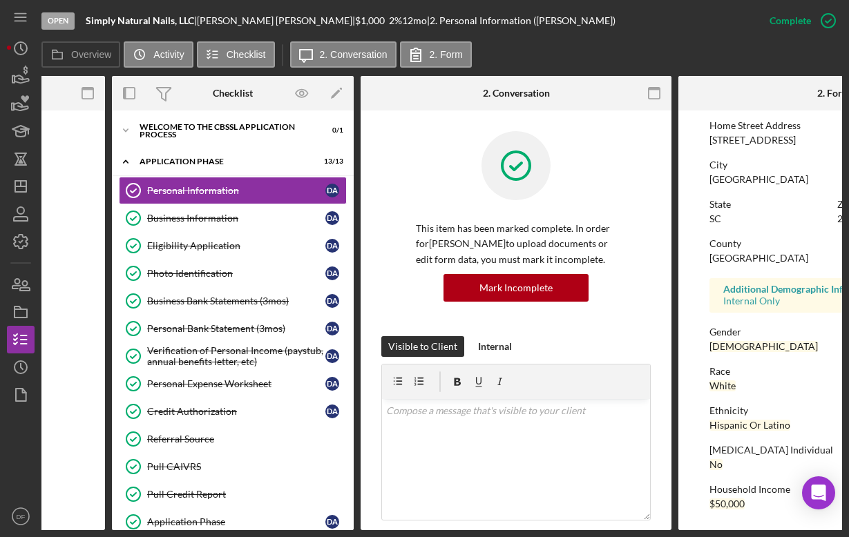
scroll to position [0, 234]
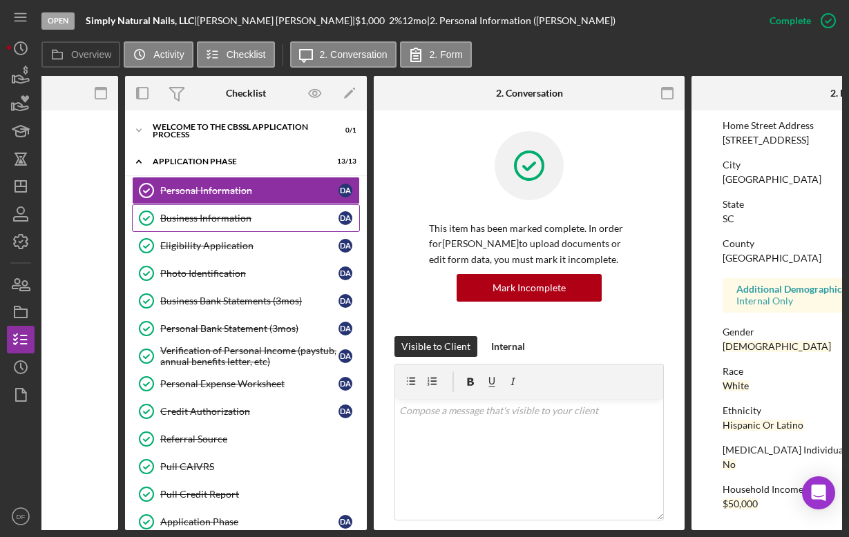
click at [227, 219] on div "Business Information" at bounding box center [249, 218] width 178 height 11
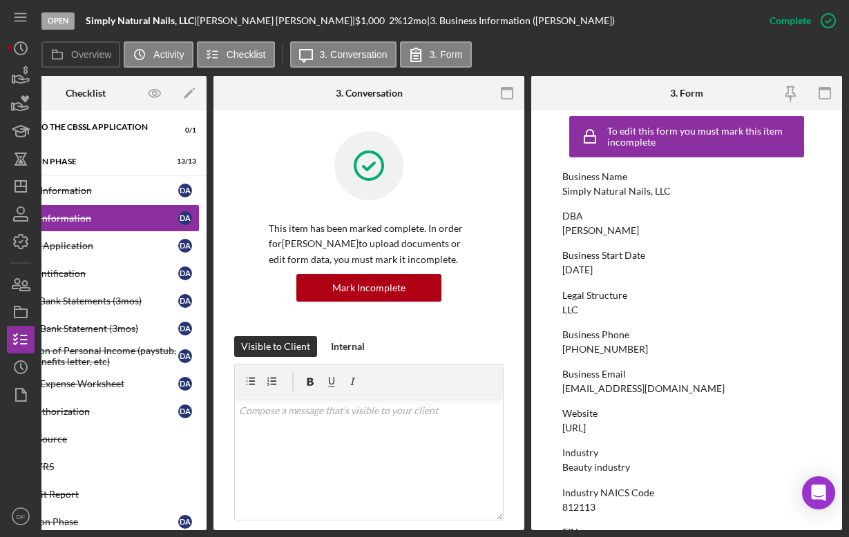
scroll to position [10, 0]
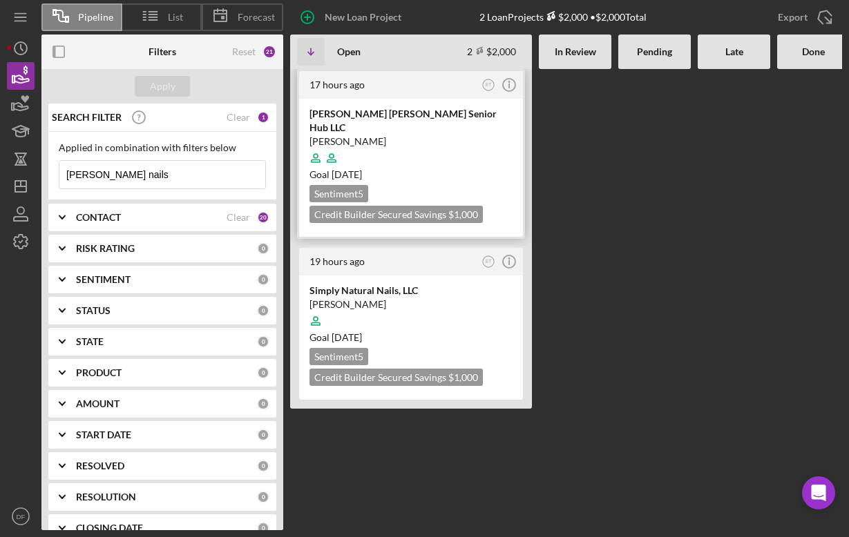
click at [380, 135] on div "[PERSON_NAME]" at bounding box center [410, 142] width 203 height 14
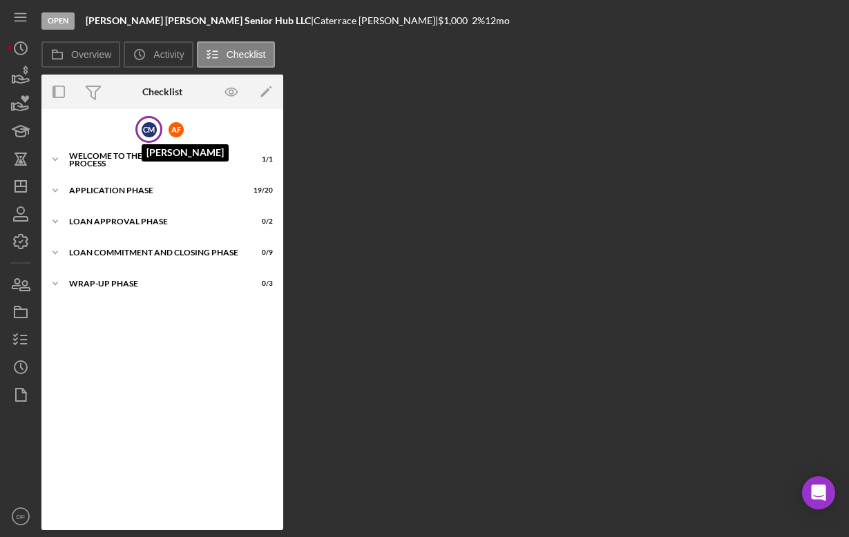
click at [148, 135] on div "C M" at bounding box center [149, 129] width 15 height 15
click at [153, 139] on div "C M" at bounding box center [148, 129] width 27 height 27
click at [160, 155] on div "Icon/Expander Welcome to the CBSSL Application Process 1 / 1" at bounding box center [162, 160] width 242 height 28
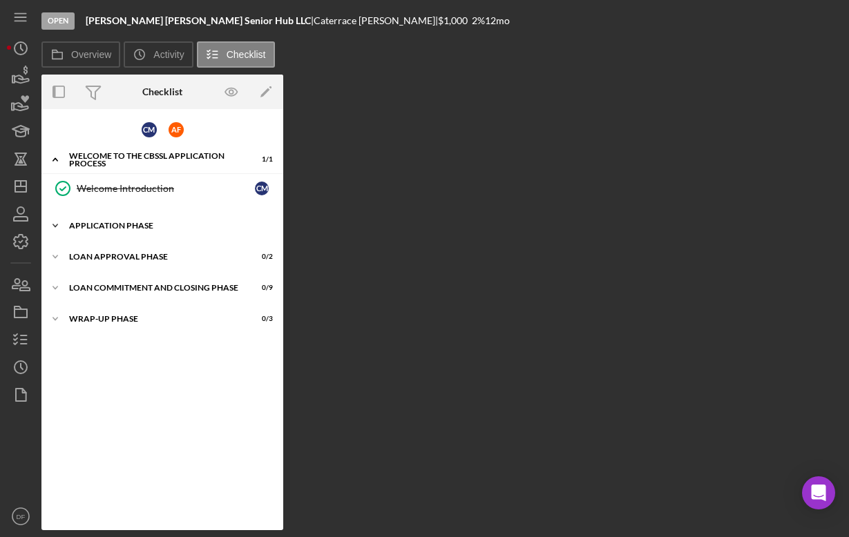
click at [159, 223] on div "Application Phase" at bounding box center [167, 226] width 197 height 8
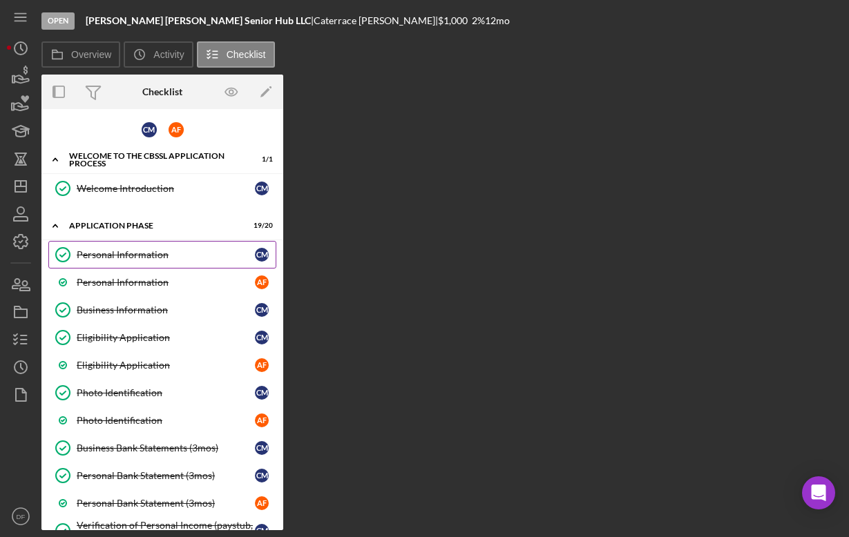
click at [167, 255] on div "Personal Information" at bounding box center [166, 254] width 178 height 11
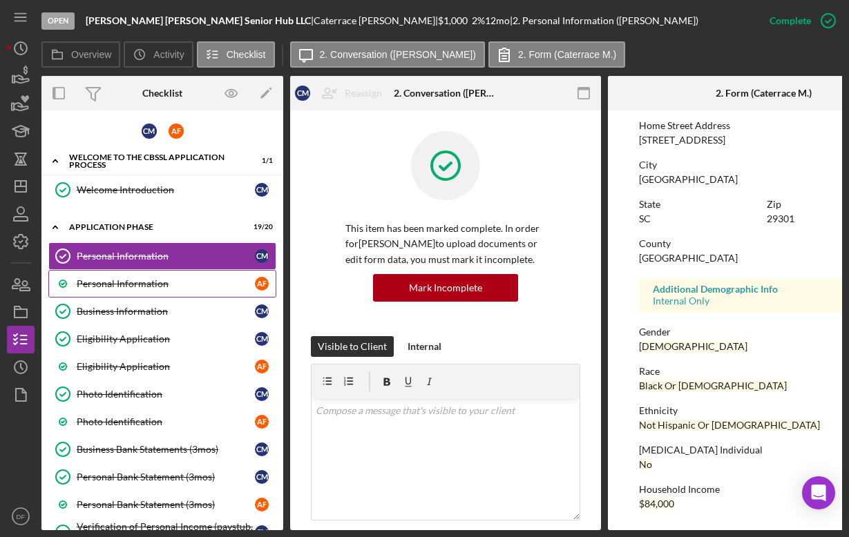
click at [182, 276] on link "Personal Information A F" at bounding box center [162, 284] width 228 height 28
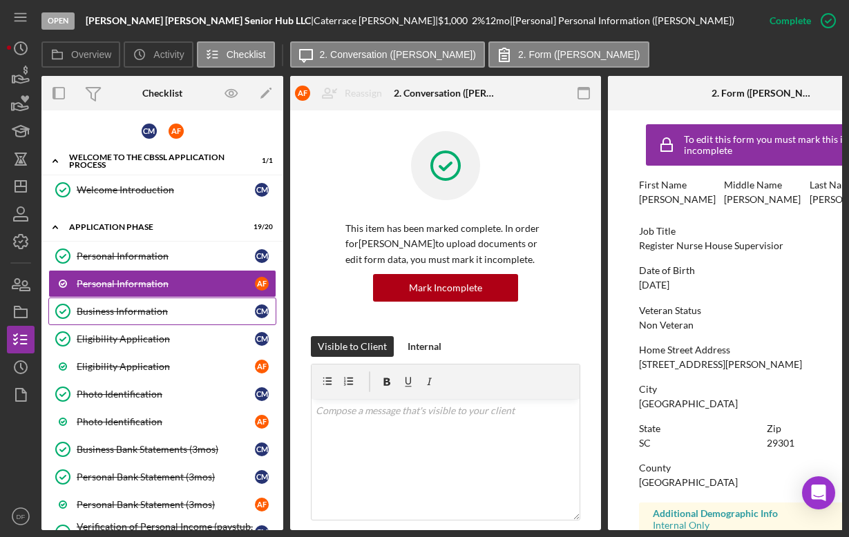
click at [198, 313] on div "Business Information" at bounding box center [166, 311] width 178 height 11
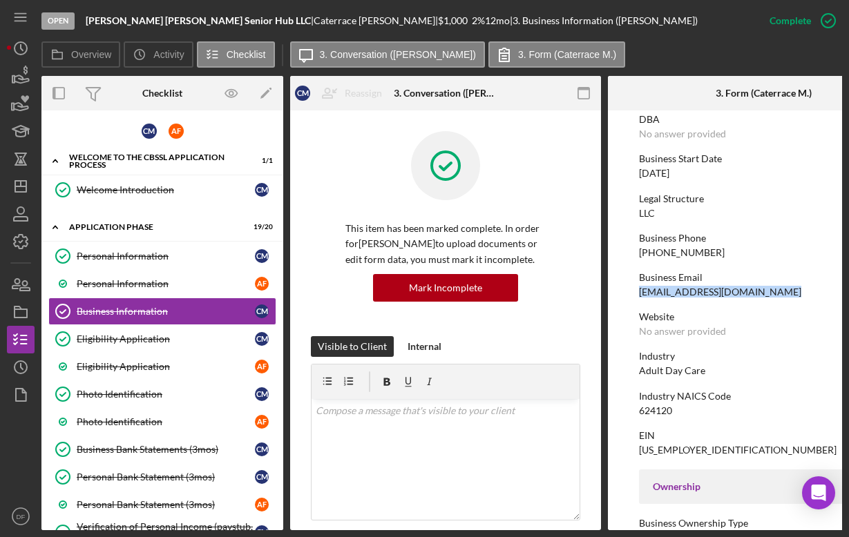
drag, startPoint x: 639, startPoint y: 295, endPoint x: 784, endPoint y: 289, distance: 144.4
click at [784, 289] on div "Business Email [EMAIL_ADDRESS][DOMAIN_NAME]" at bounding box center [763, 285] width 249 height 26
copy div "[EMAIL_ADDRESS][DOMAIN_NAME]"
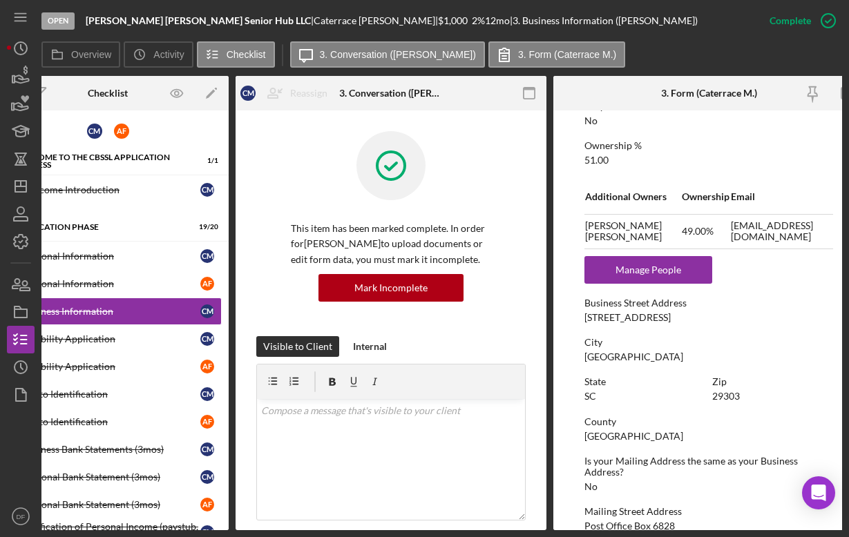
scroll to position [0, 56]
